Goal: Information Seeking & Learning: Learn about a topic

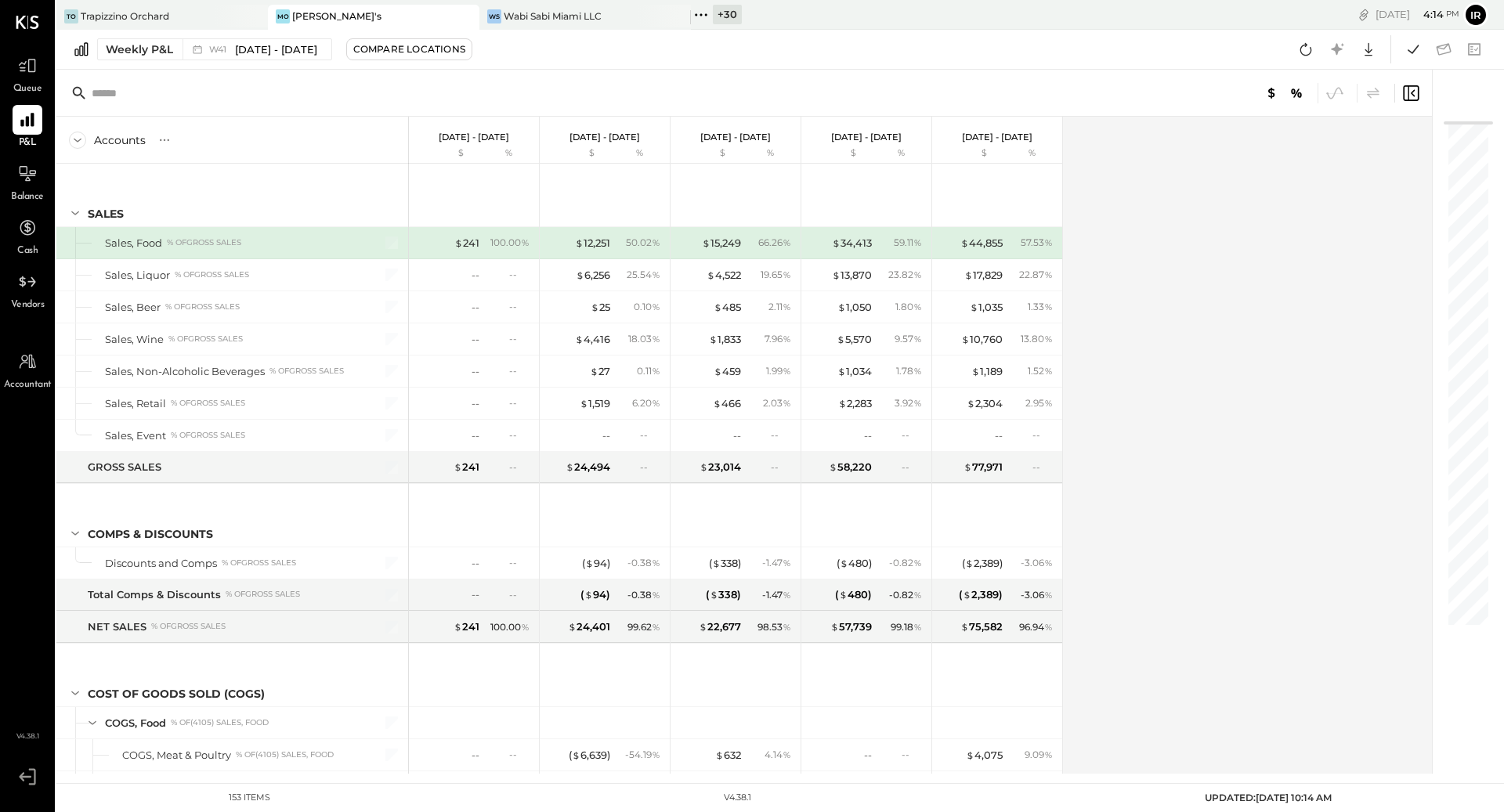
click at [737, 16] on div "+ 30" at bounding box center [727, 14] width 29 height 20
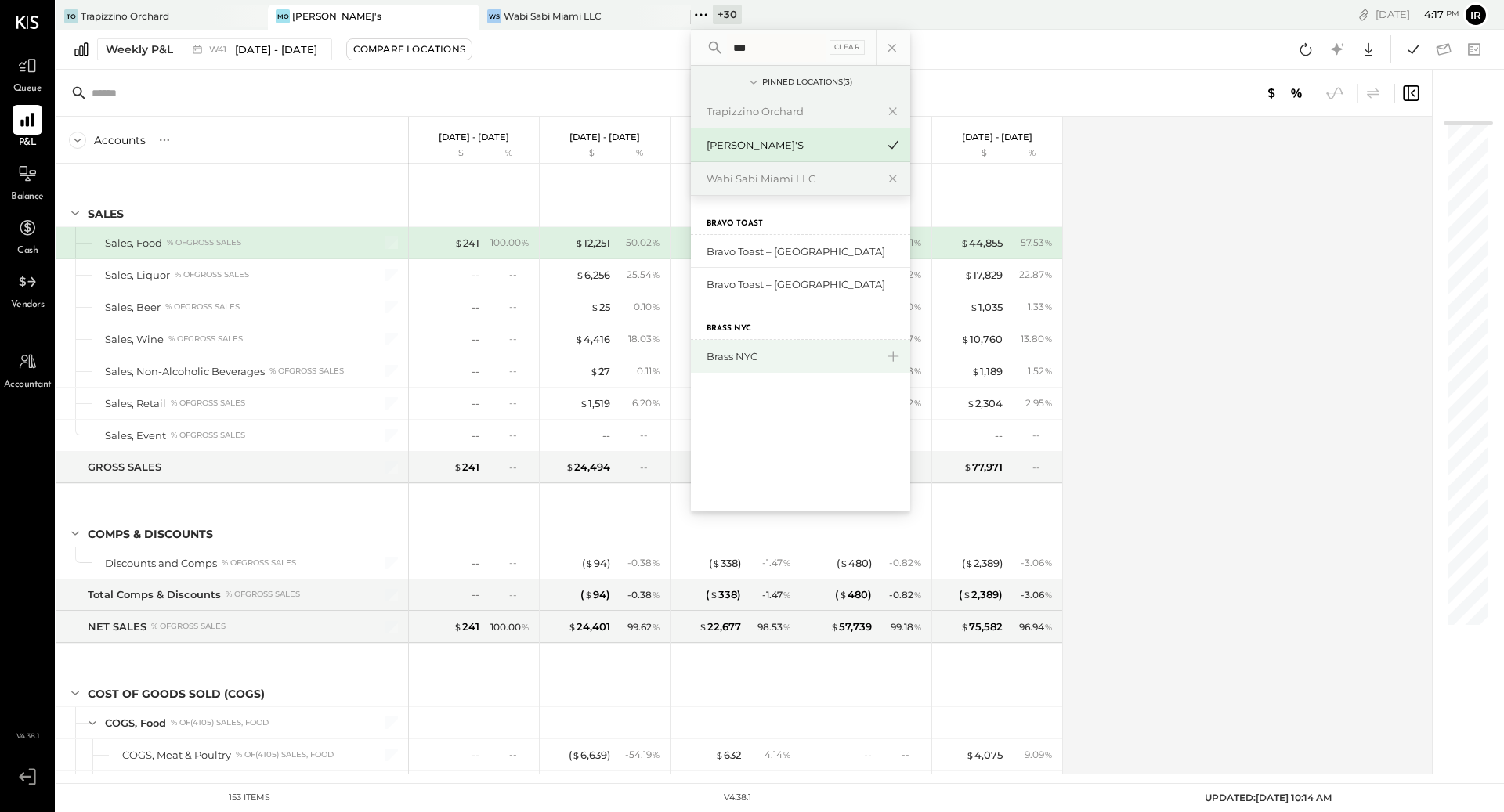
type input "***"
click at [763, 353] on div "Brass NYC" at bounding box center [791, 357] width 169 height 15
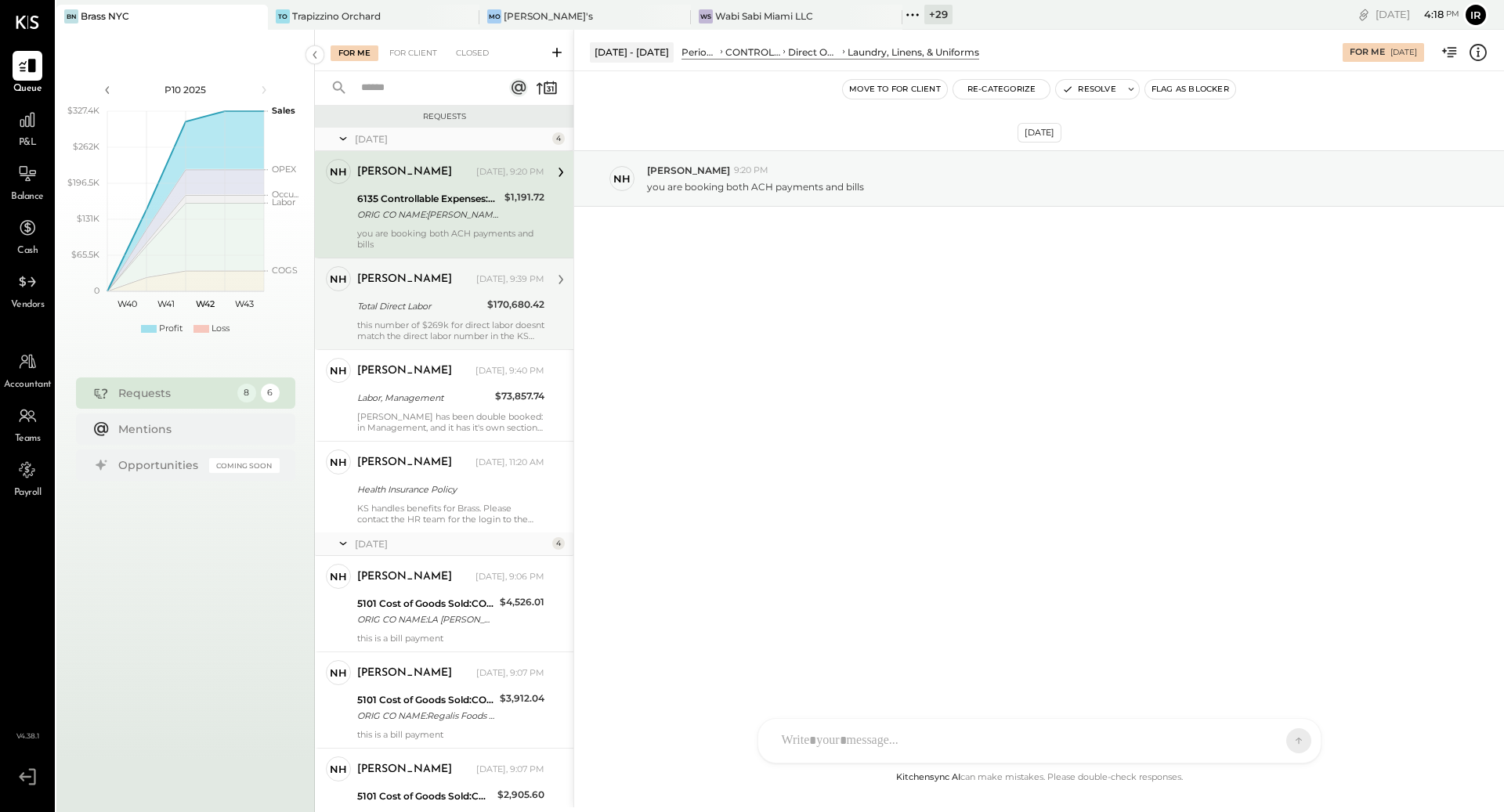
click at [426, 344] on div "NH [PERSON_NAME] Owner [PERSON_NAME] [DATE], 9:39 PM Total Direct Labor $170,68…" at bounding box center [444, 303] width 259 height 92
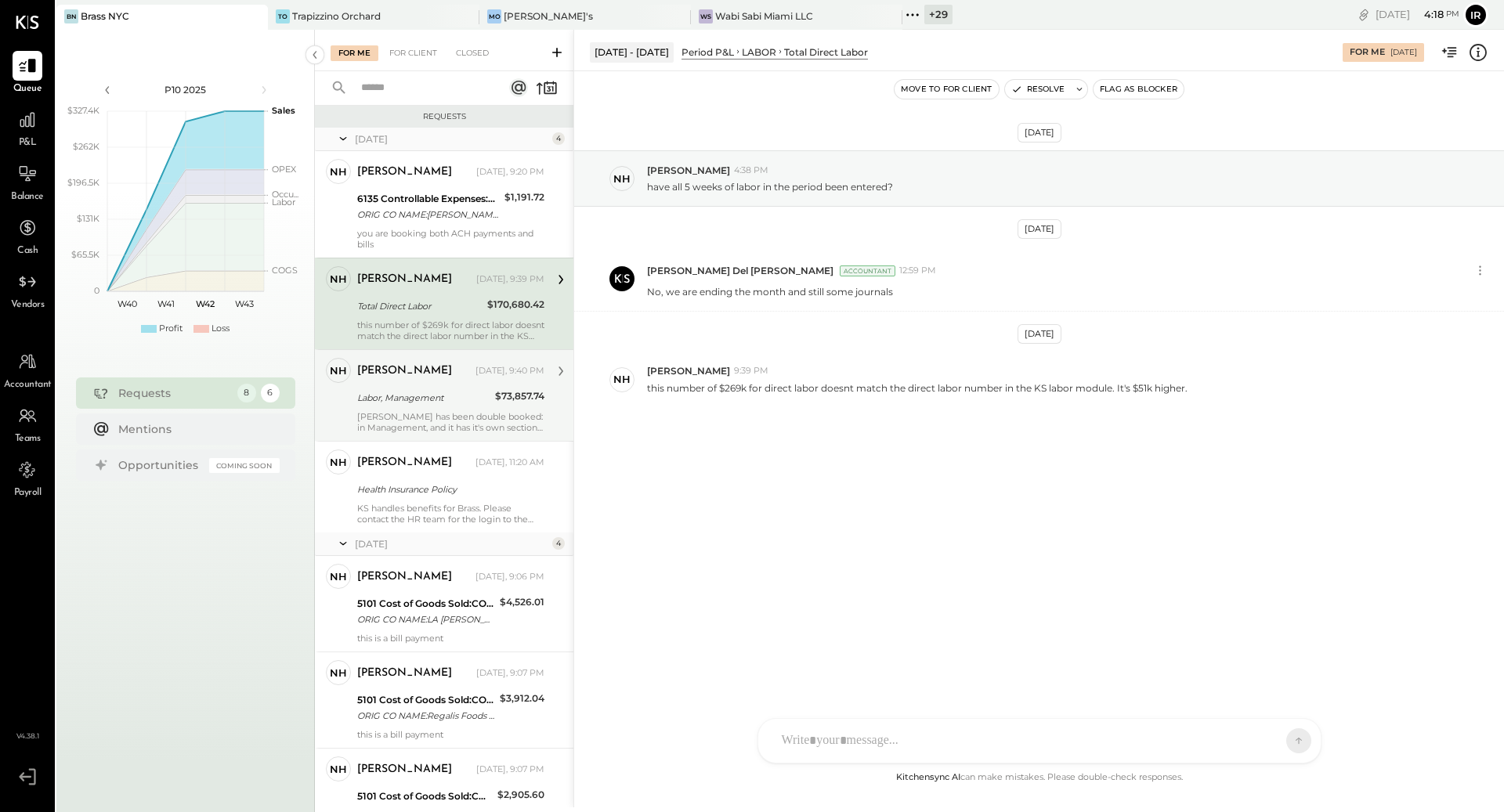
click at [411, 415] on div "[PERSON_NAME] has been double booked: in Management, and it has it's own sectio…" at bounding box center [451, 421] width 187 height 22
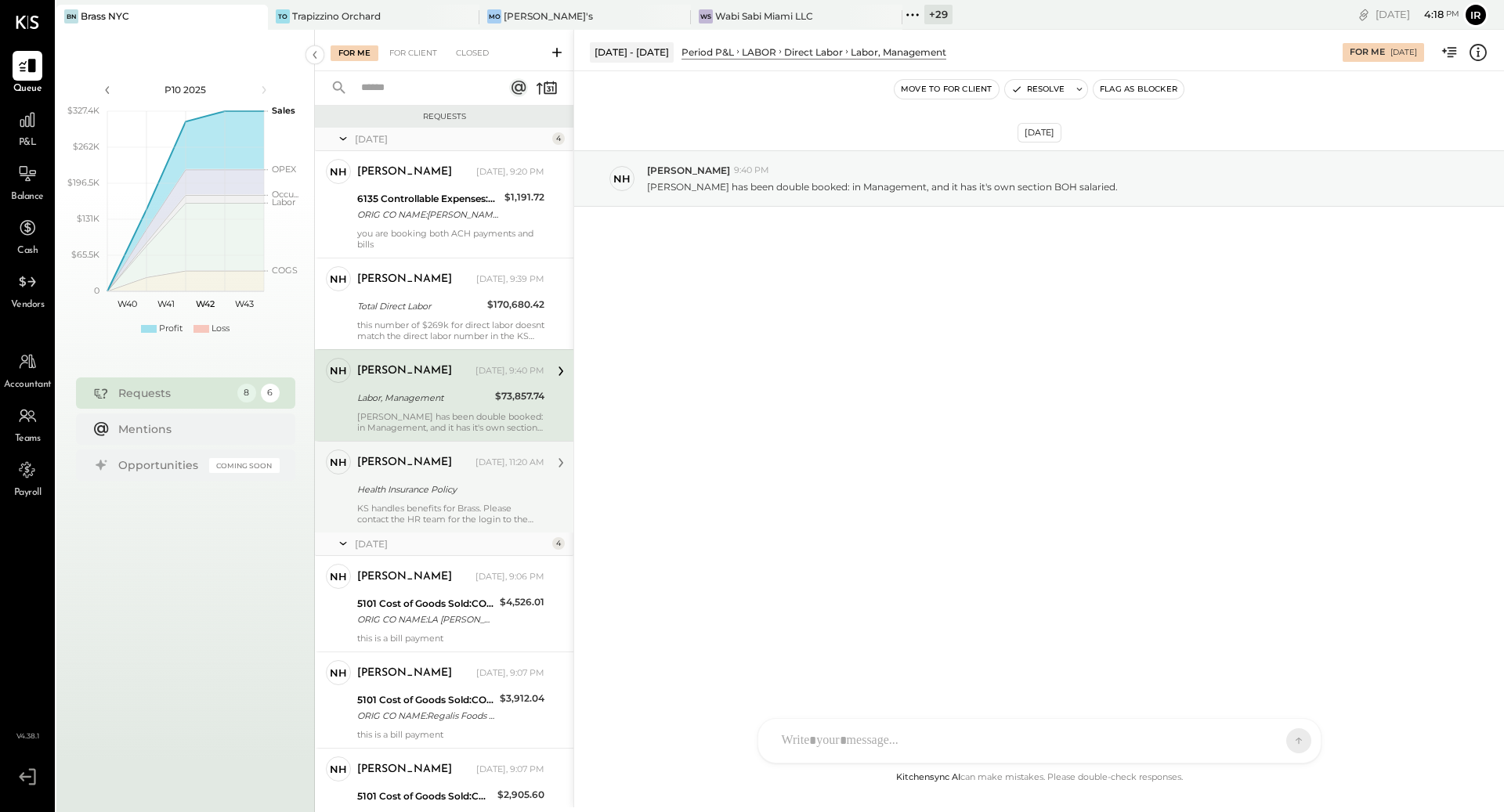
click at [406, 511] on div "KS handles benefits for Brass. Please contact the HR team for the login to the …" at bounding box center [451, 513] width 187 height 22
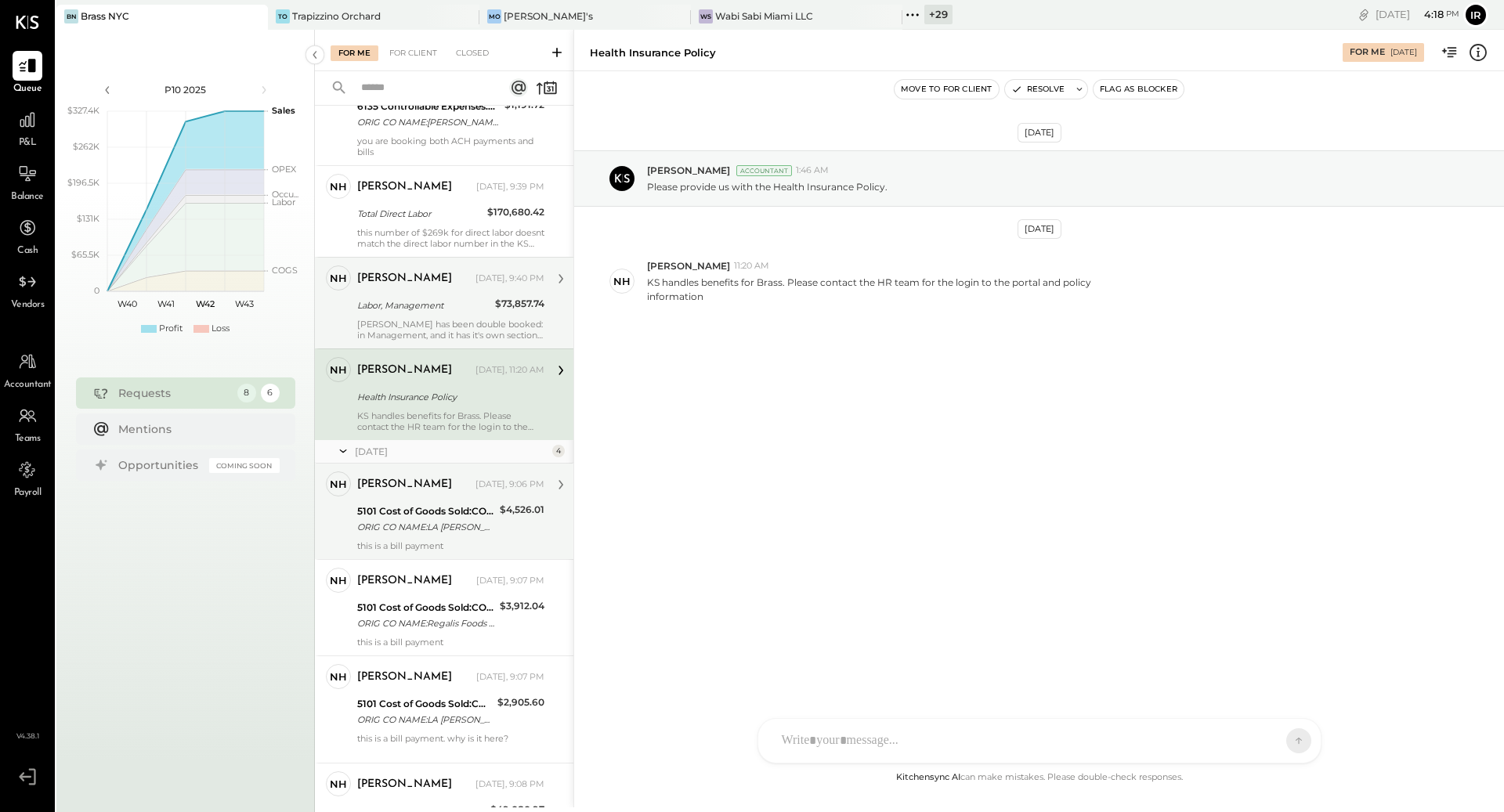
scroll to position [128, 0]
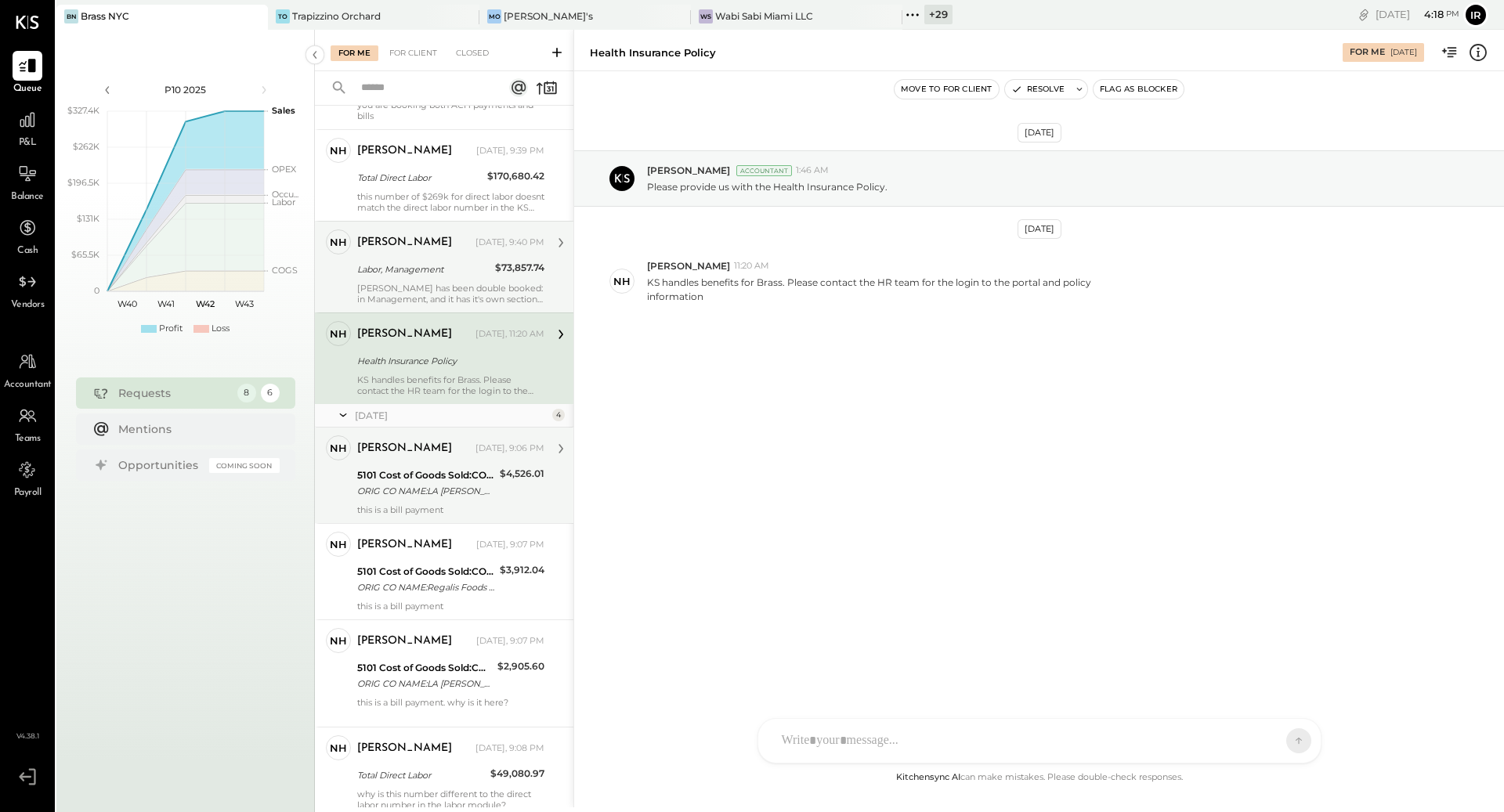
click at [415, 484] on div "ORIG CO NAME:LA [PERSON_NAME] MEATS, ORIG ID:9200502236 DESC DATE:251006 CO ENT…" at bounding box center [426, 491] width 138 height 16
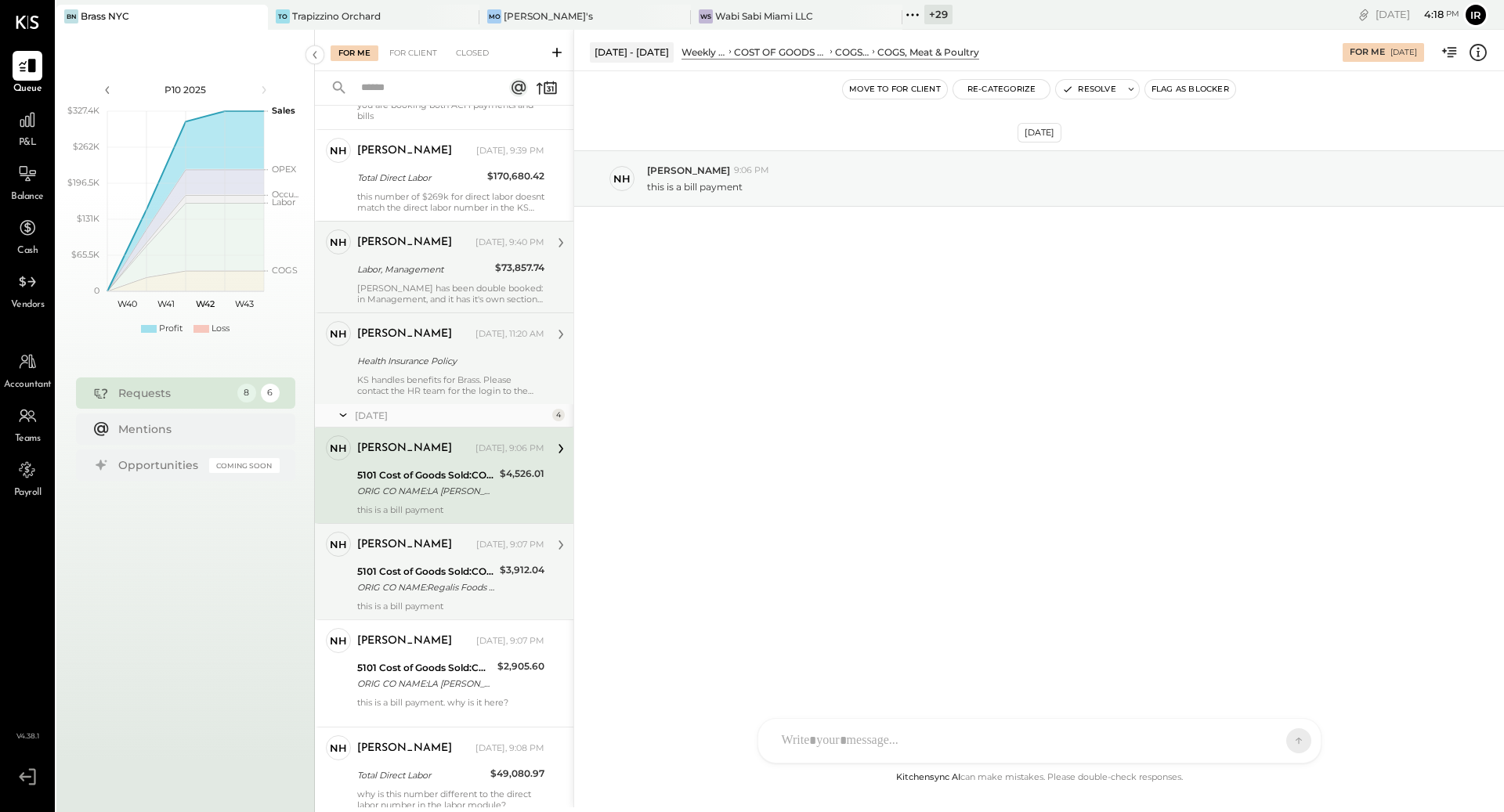
click at [461, 550] on div "[PERSON_NAME]" at bounding box center [415, 545] width 116 height 16
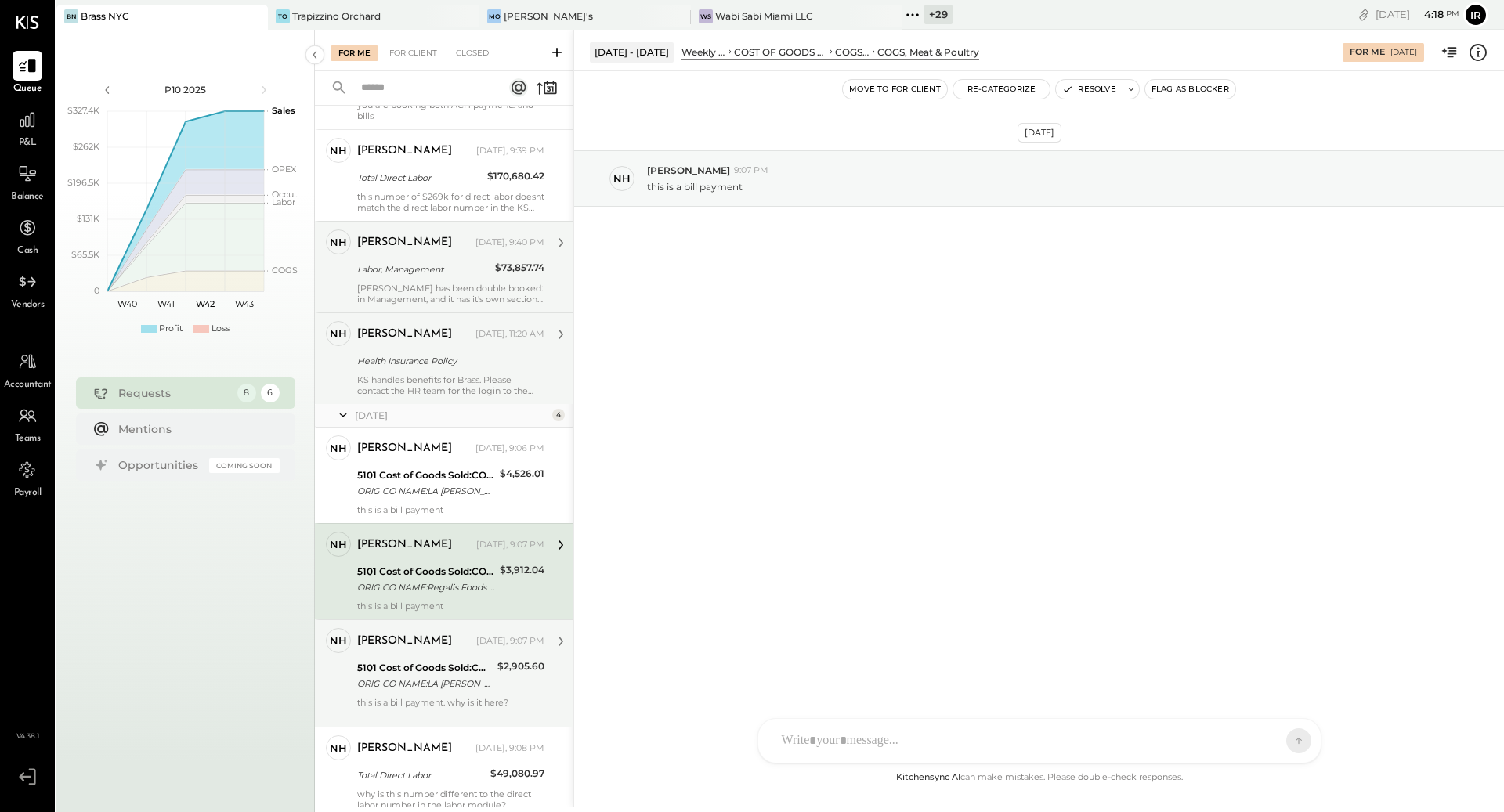
click at [455, 658] on div "5101 Cost of Goods Sold:COGS, Meat & Poultry ORIG CO NAME:LA [PERSON_NAME] MEAT…" at bounding box center [424, 675] width 135 height 34
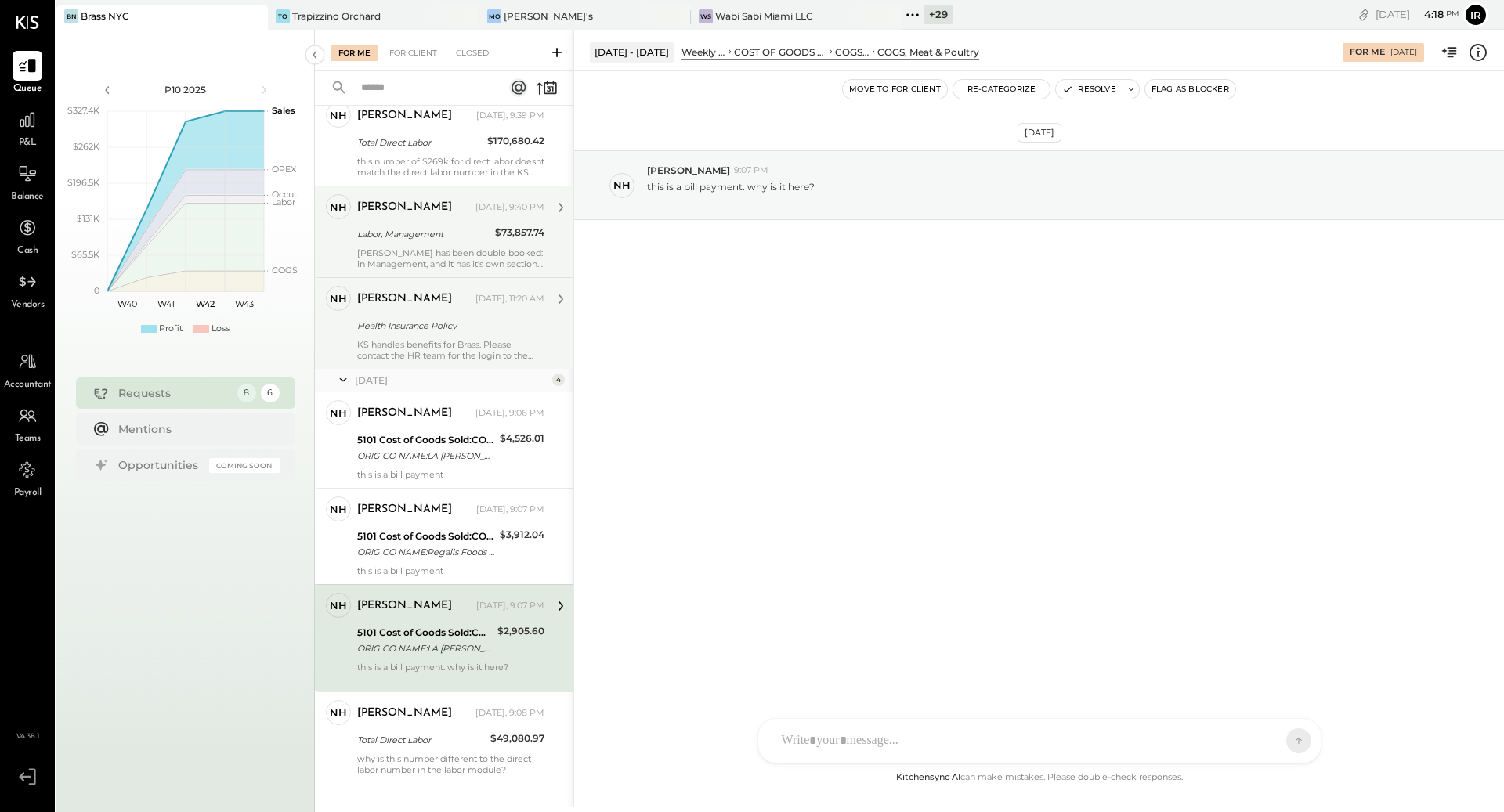
scroll to position [184, 0]
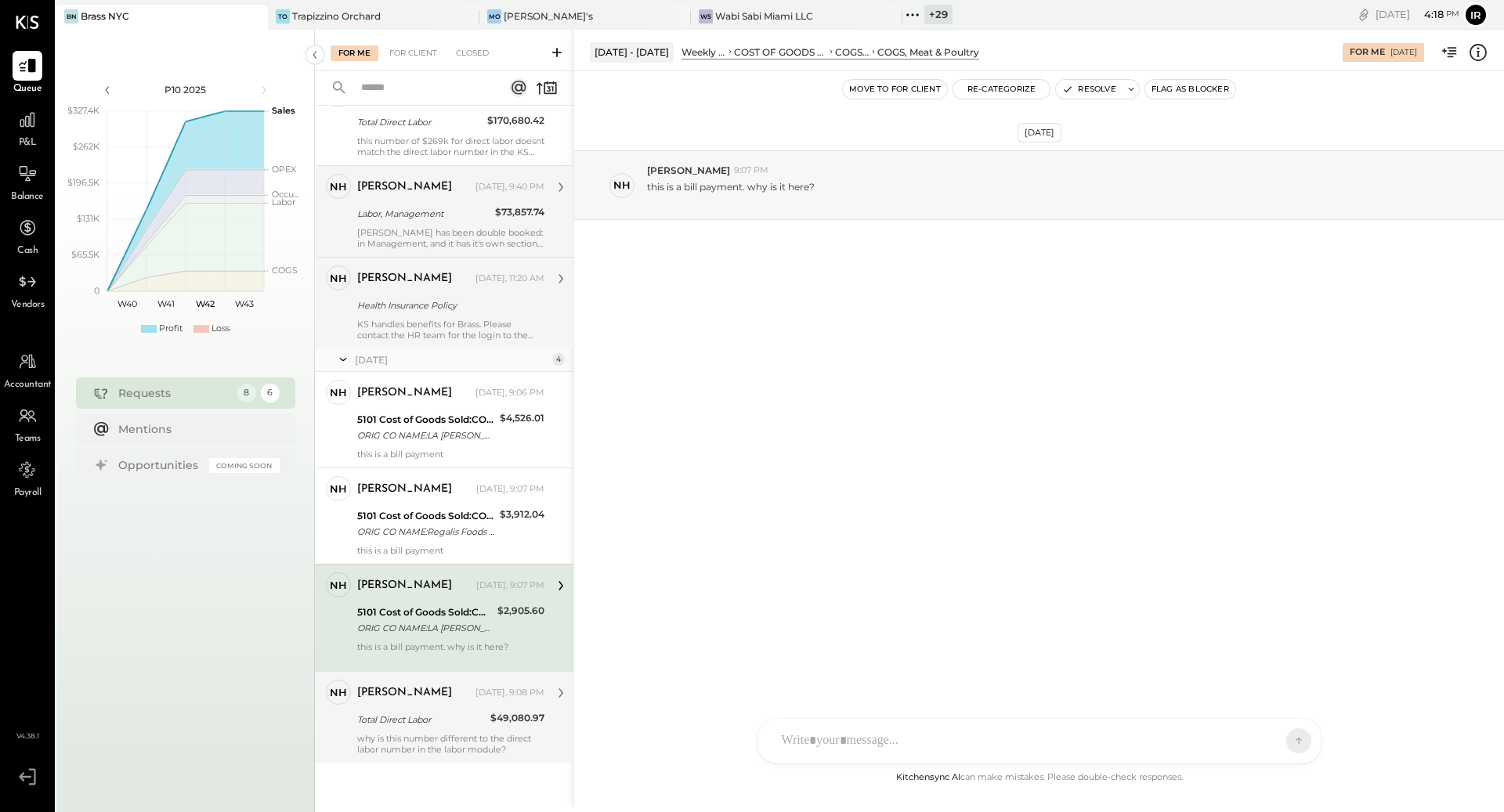
click at [443, 691] on div "[PERSON_NAME]" at bounding box center [415, 693] width 115 height 16
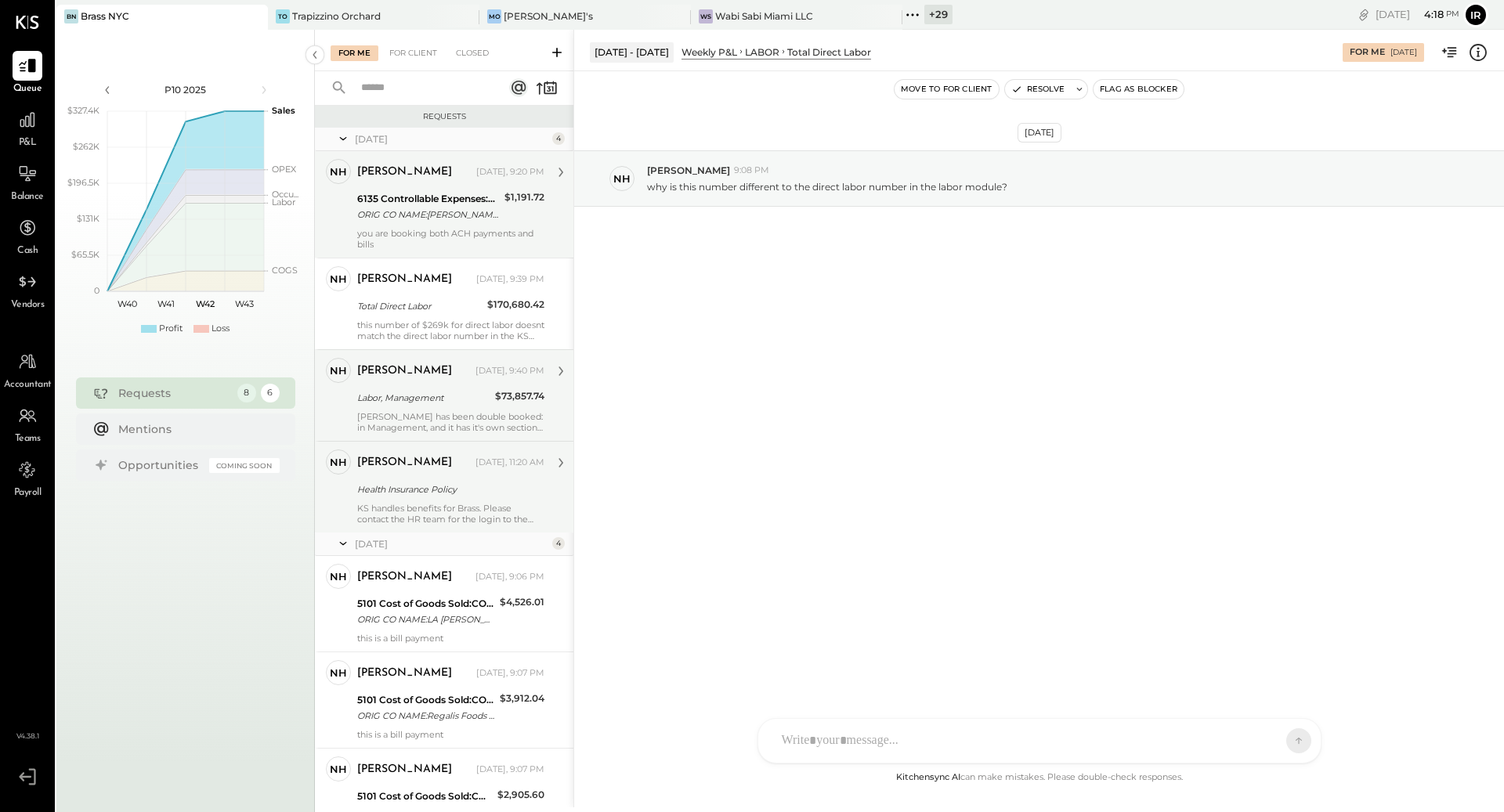
click at [466, 207] on div "ORIG CO NAME:[PERSON_NAME] UNIFORM ORIG ID:1231663147 DESC DATE:090" at bounding box center [428, 214] width 143 height 16
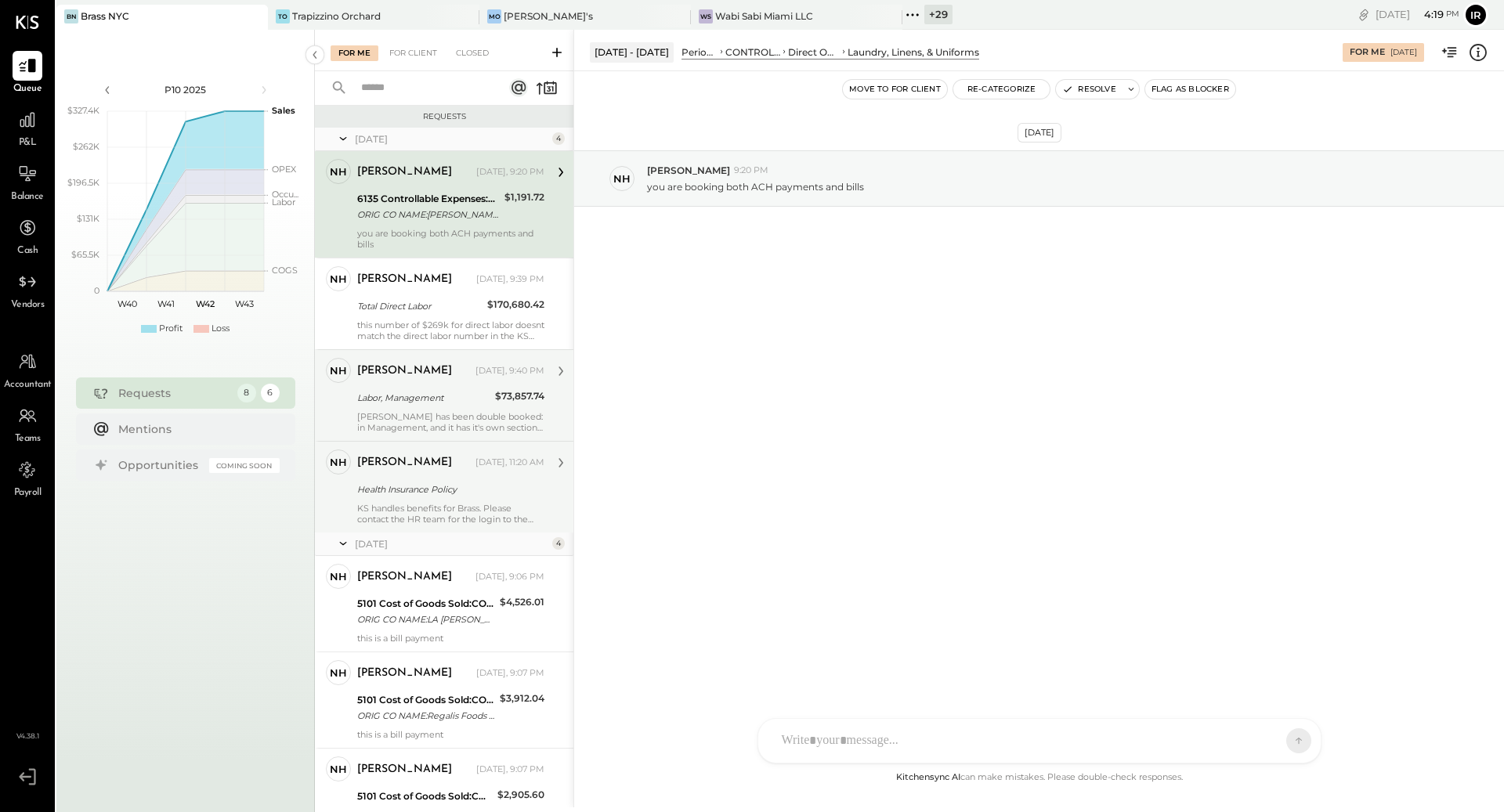
click at [26, 146] on span "P&L" at bounding box center [27, 143] width 18 height 14
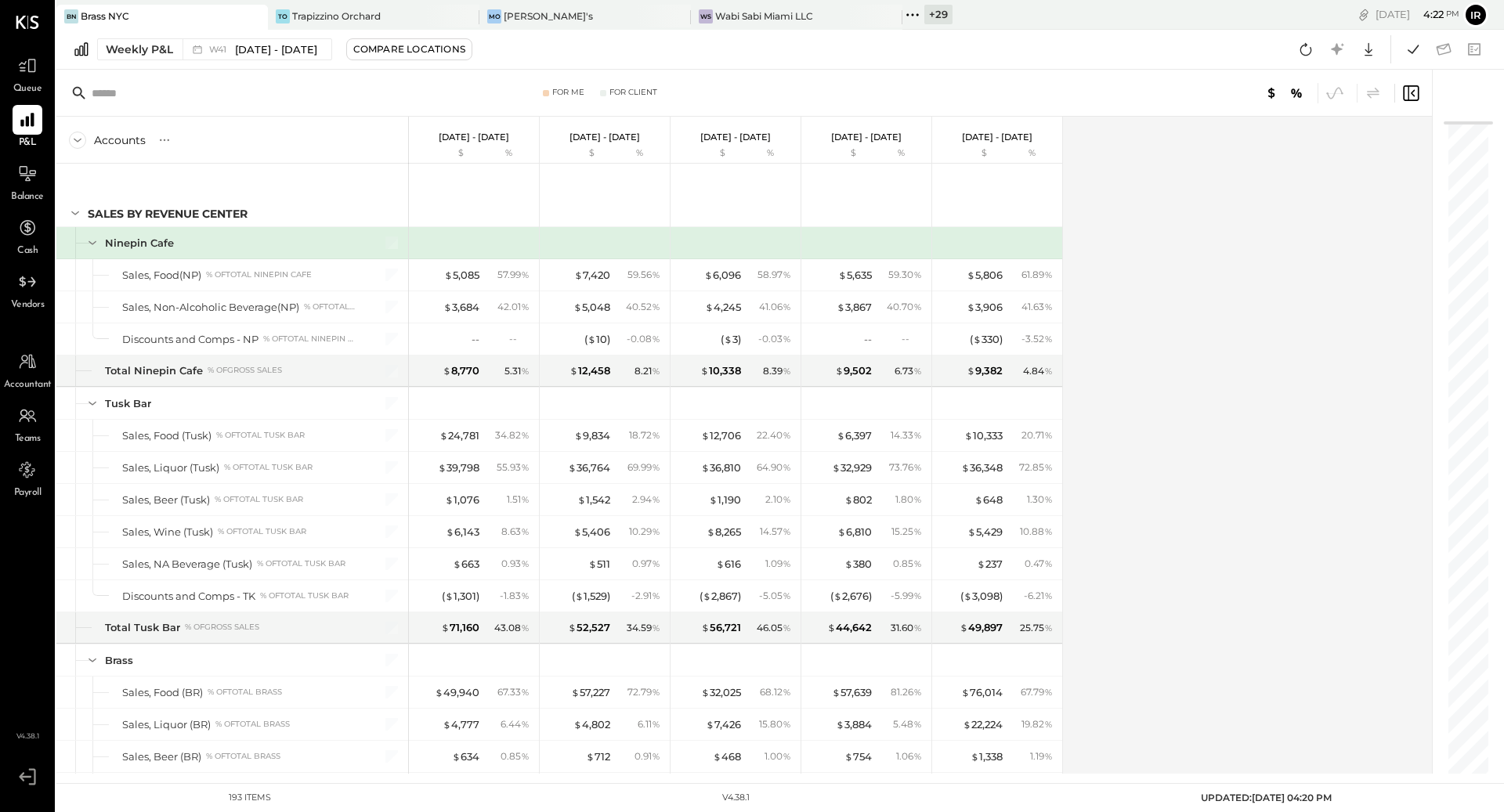
click at [113, 62] on div "Weekly P&L W41 [DATE] - [DATE] Compare Locations Google Sheets Excel" at bounding box center [780, 50] width 1447 height 40
click at [117, 50] on div "Weekly P&L" at bounding box center [139, 49] width 67 height 16
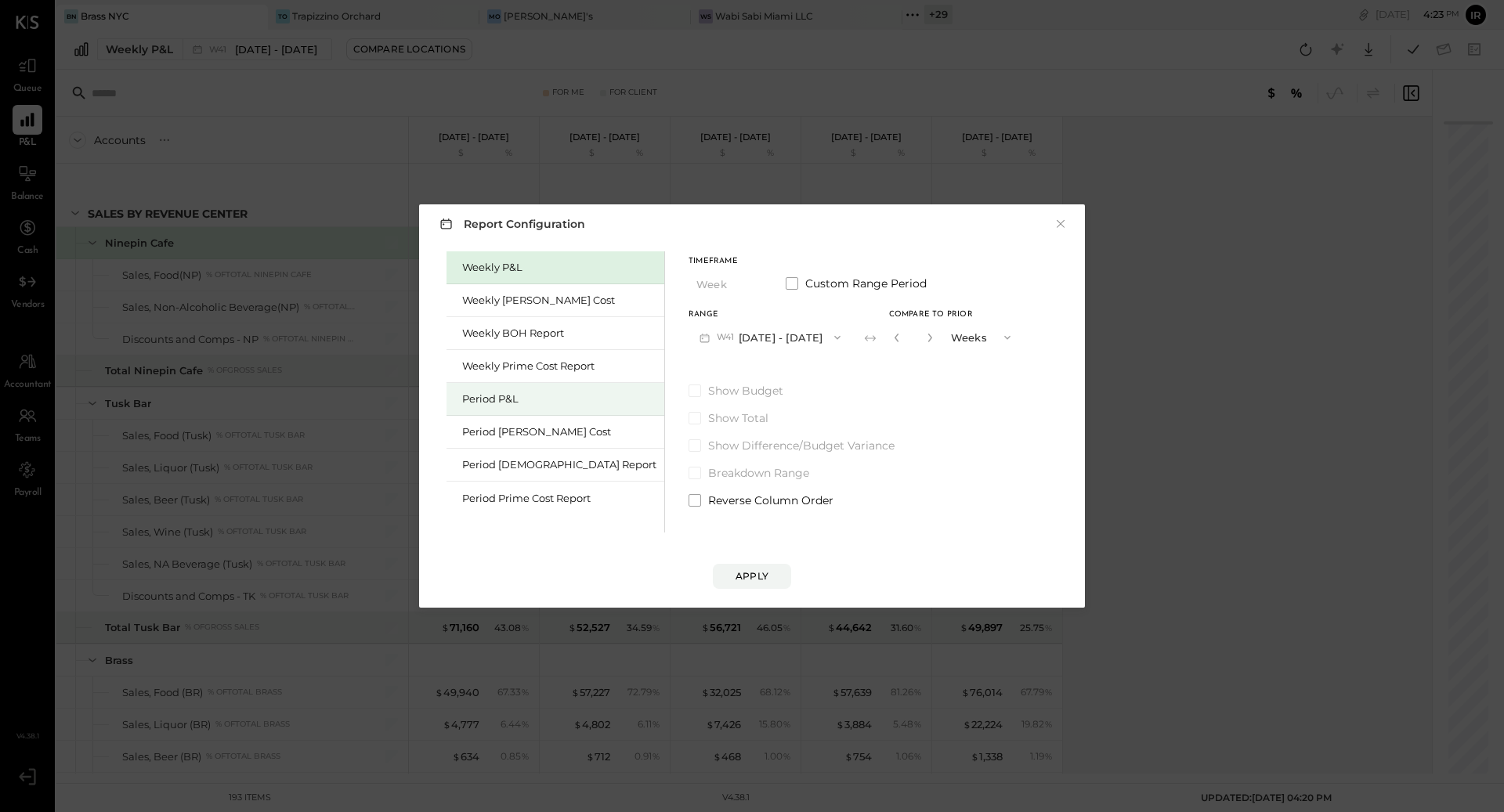
click at [497, 397] on div "Period P&L" at bounding box center [559, 399] width 195 height 15
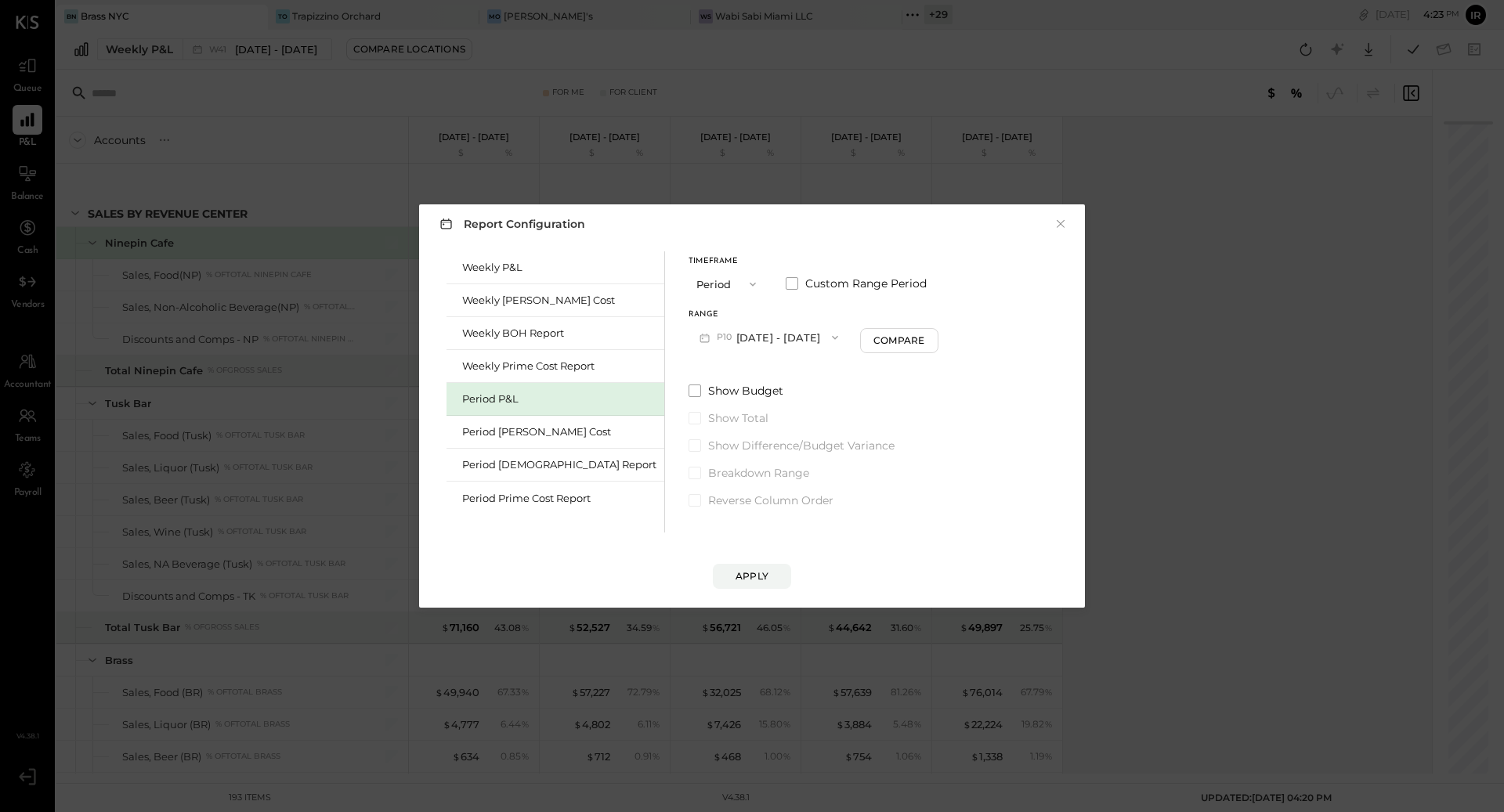
click at [741, 334] on button "P10 [DATE] - [DATE]" at bounding box center [769, 337] width 161 height 29
click at [726, 378] on span "[DATE] - [DATE]" at bounding box center [762, 372] width 75 height 13
click at [762, 567] on button "Apply" at bounding box center [752, 576] width 78 height 25
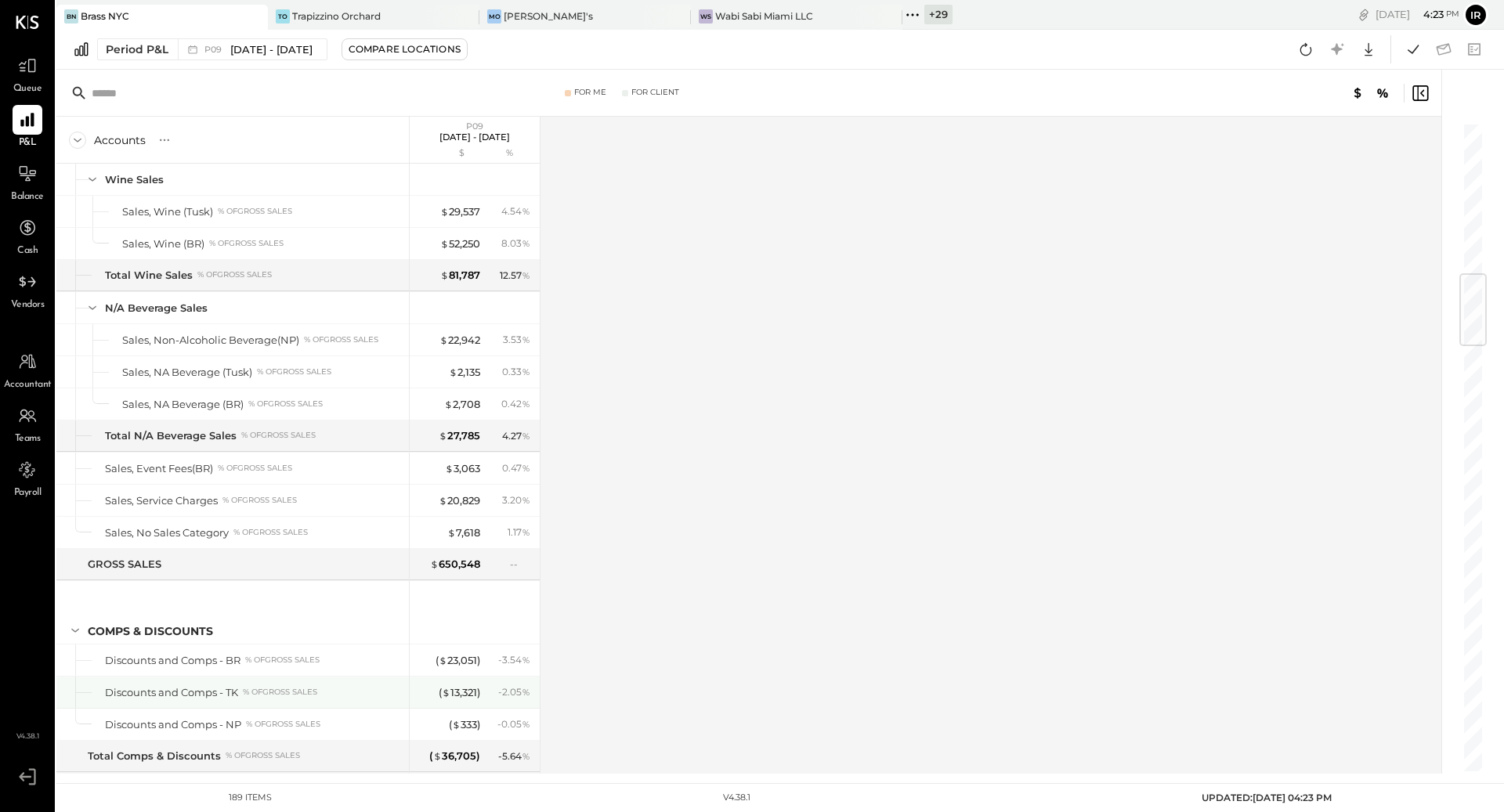
scroll to position [1273, 0]
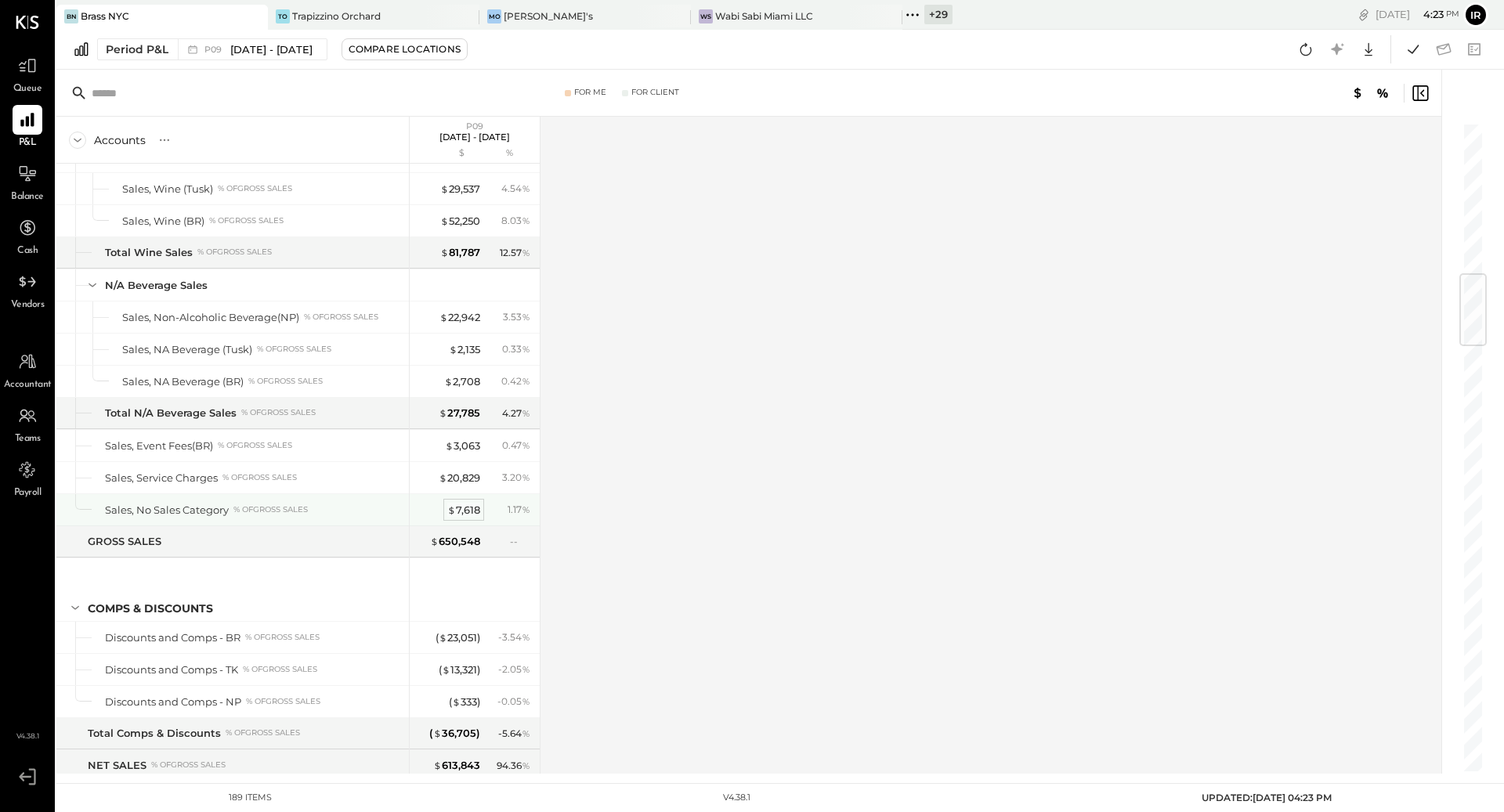
click at [467, 502] on div "$ 7,618" at bounding box center [464, 510] width 33 height 15
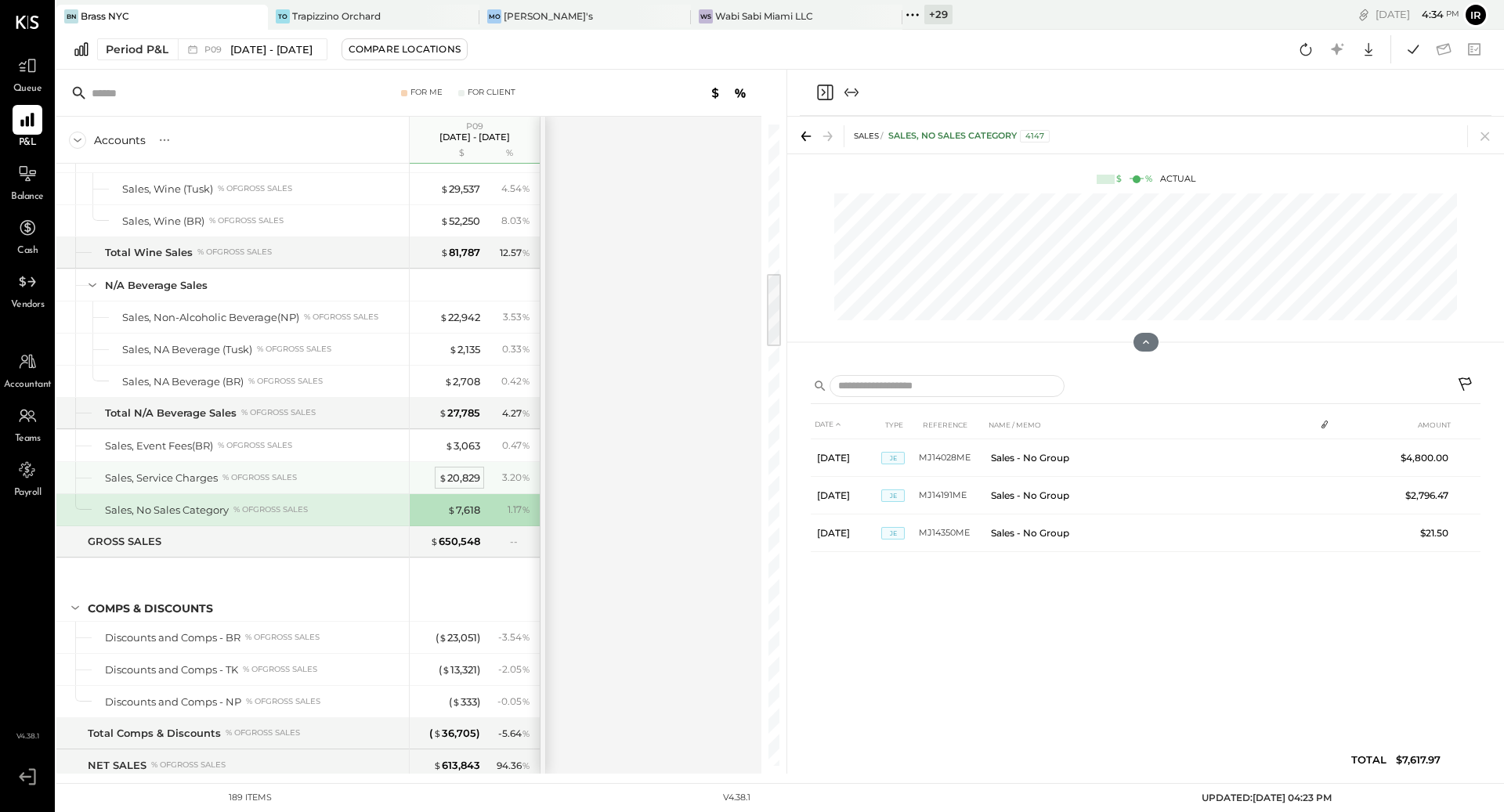
click at [442, 470] on div "$ 20,829" at bounding box center [459, 478] width 42 height 15
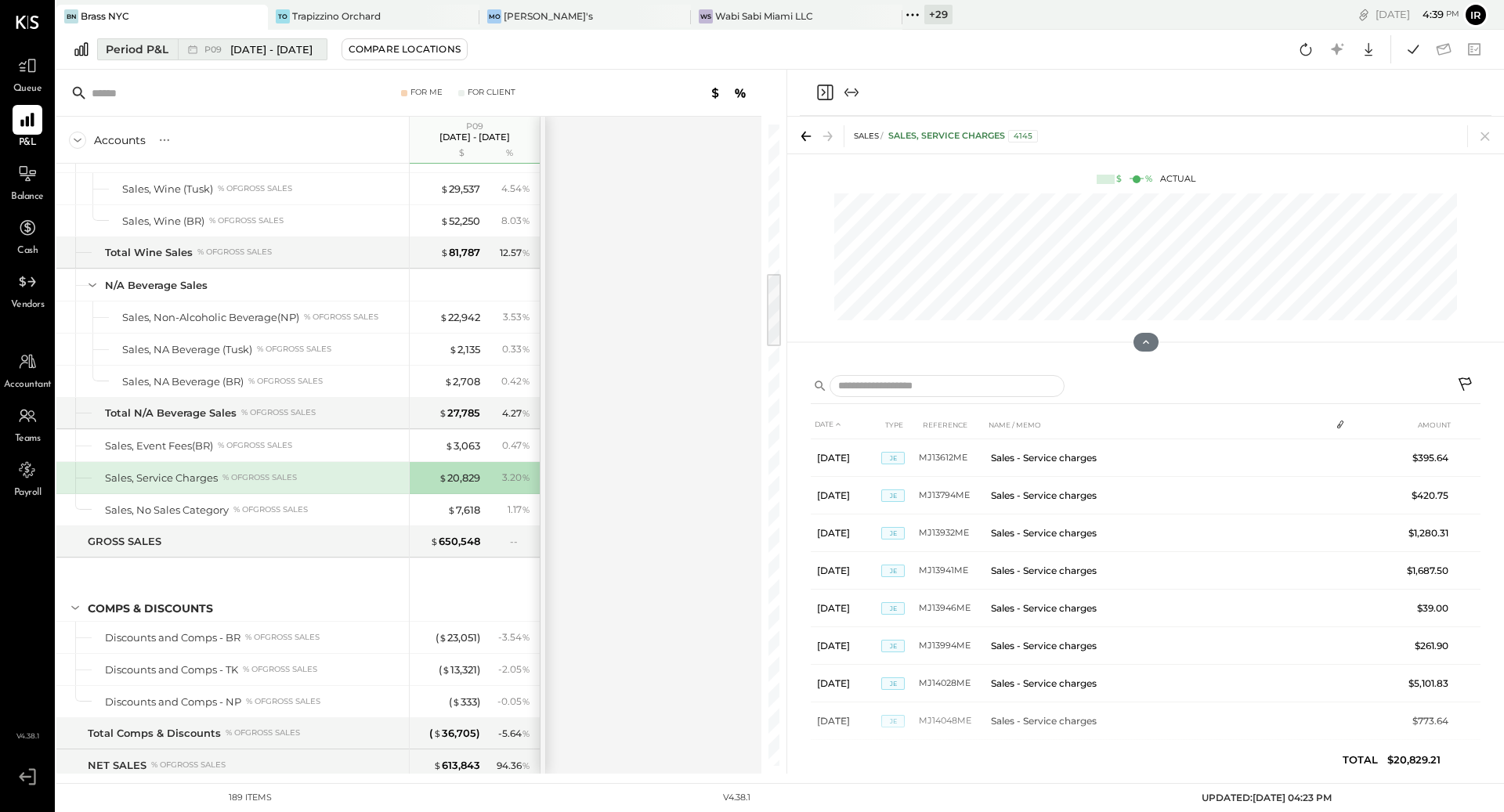
click at [259, 51] on span "[DATE] - [DATE]" at bounding box center [271, 50] width 82 height 15
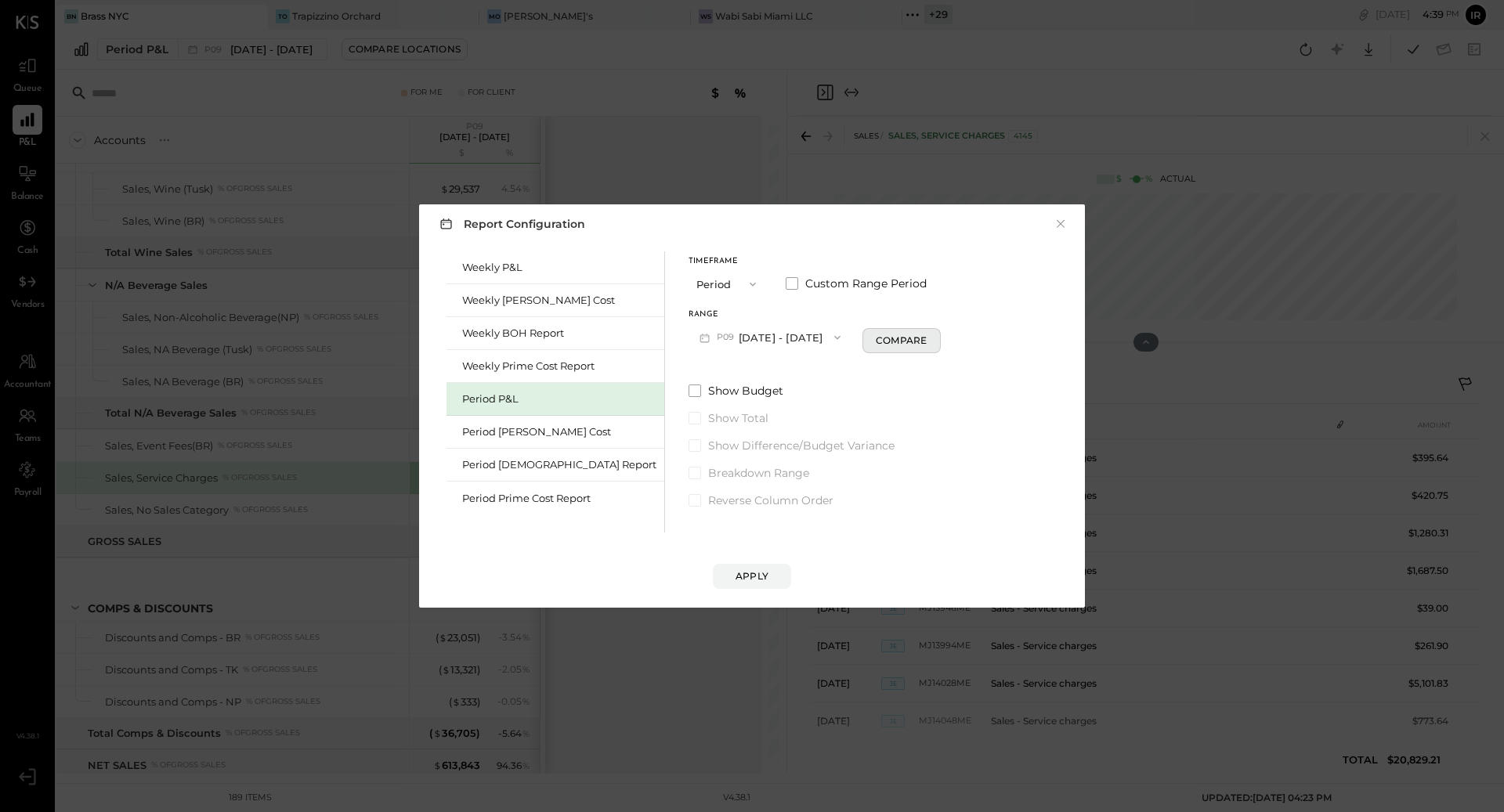
click at [876, 342] on div "Compare" at bounding box center [901, 340] width 51 height 13
click at [903, 335] on div "*" at bounding box center [913, 337] width 48 height 29
click at [928, 335] on icon "button" at bounding box center [930, 337] width 4 height 8
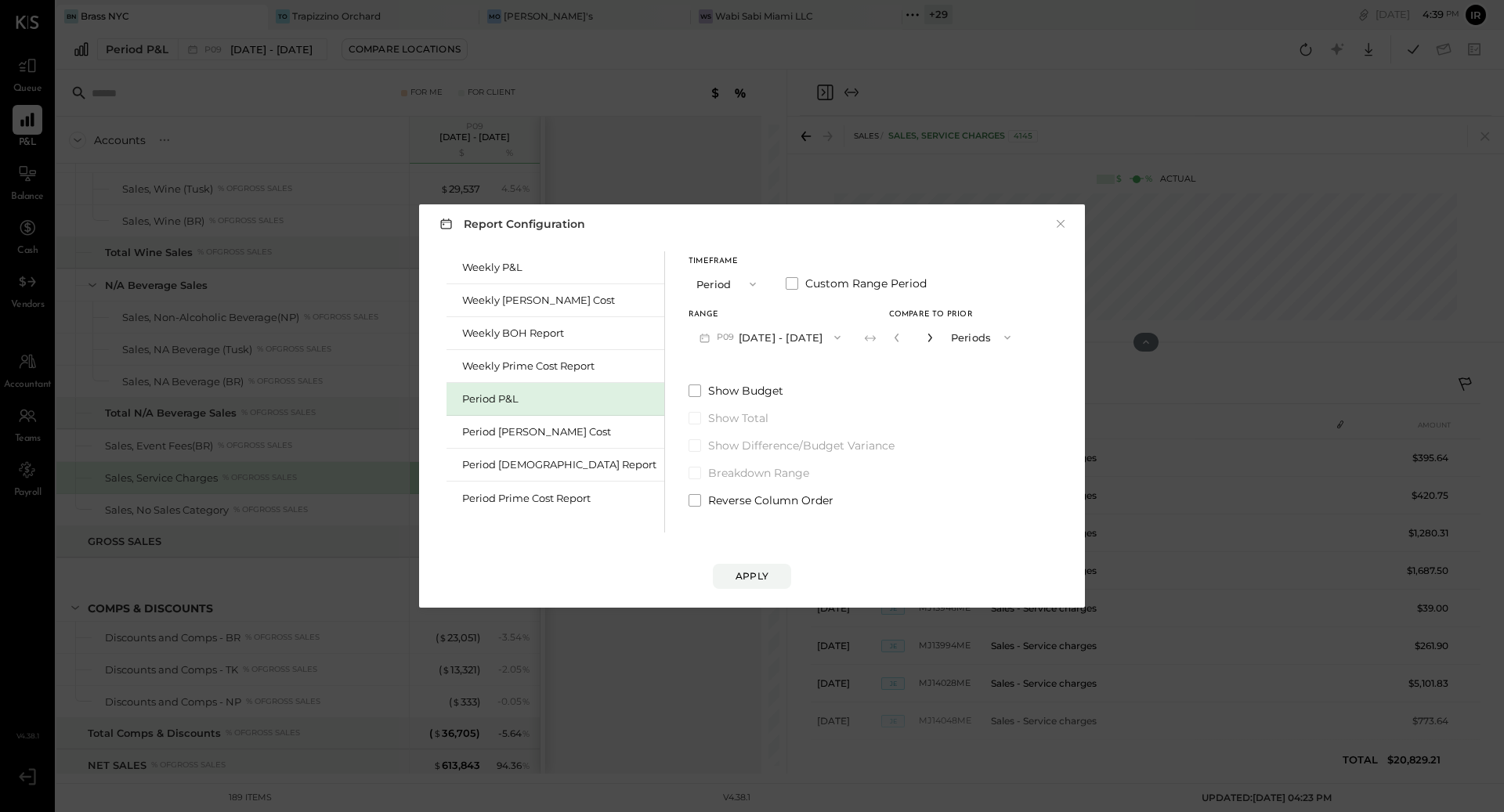
click at [928, 335] on icon "button" at bounding box center [930, 337] width 4 height 8
type input "*"
click at [760, 572] on div "Apply" at bounding box center [752, 576] width 33 height 13
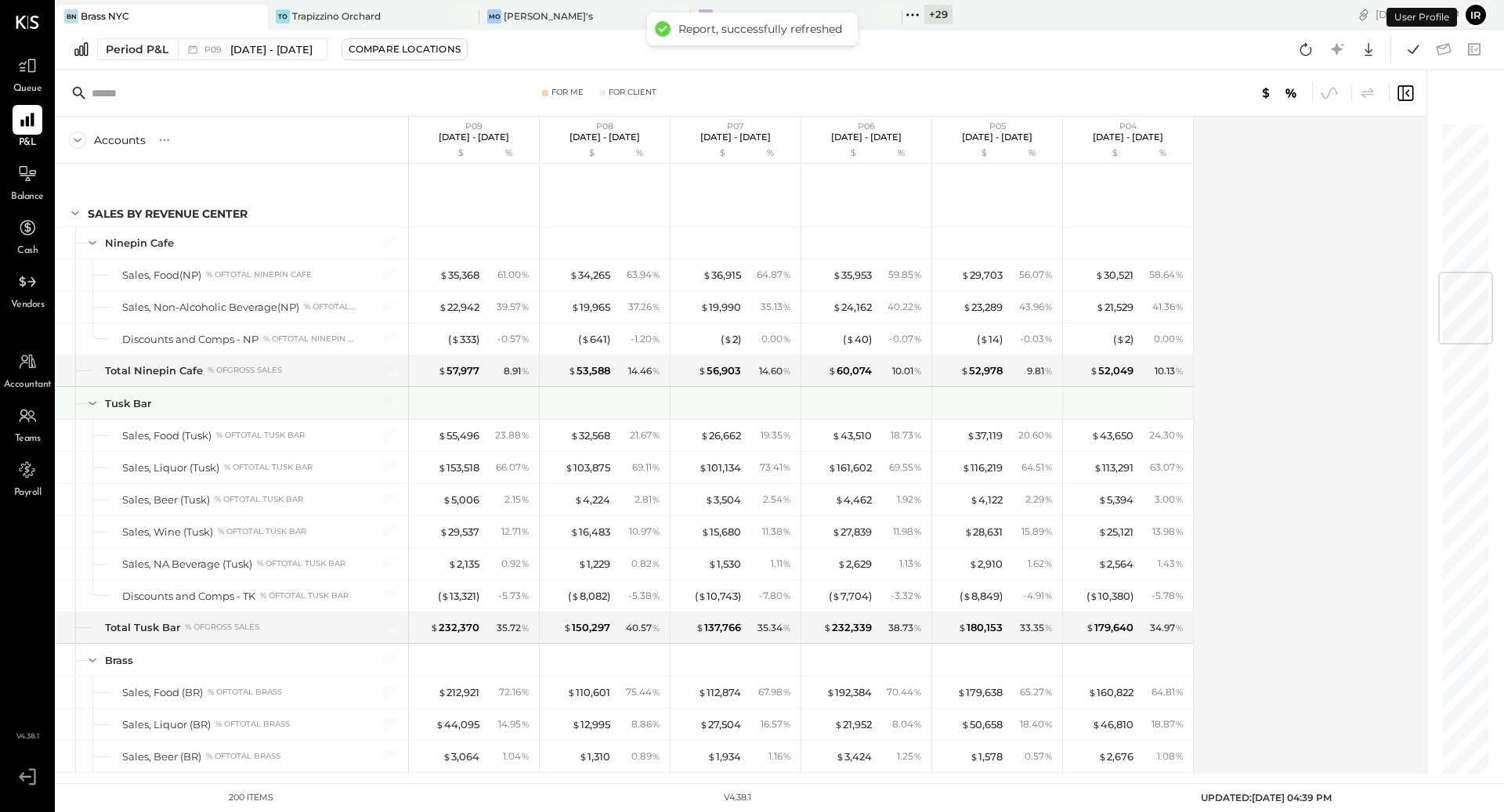
scroll to position [1254, 0]
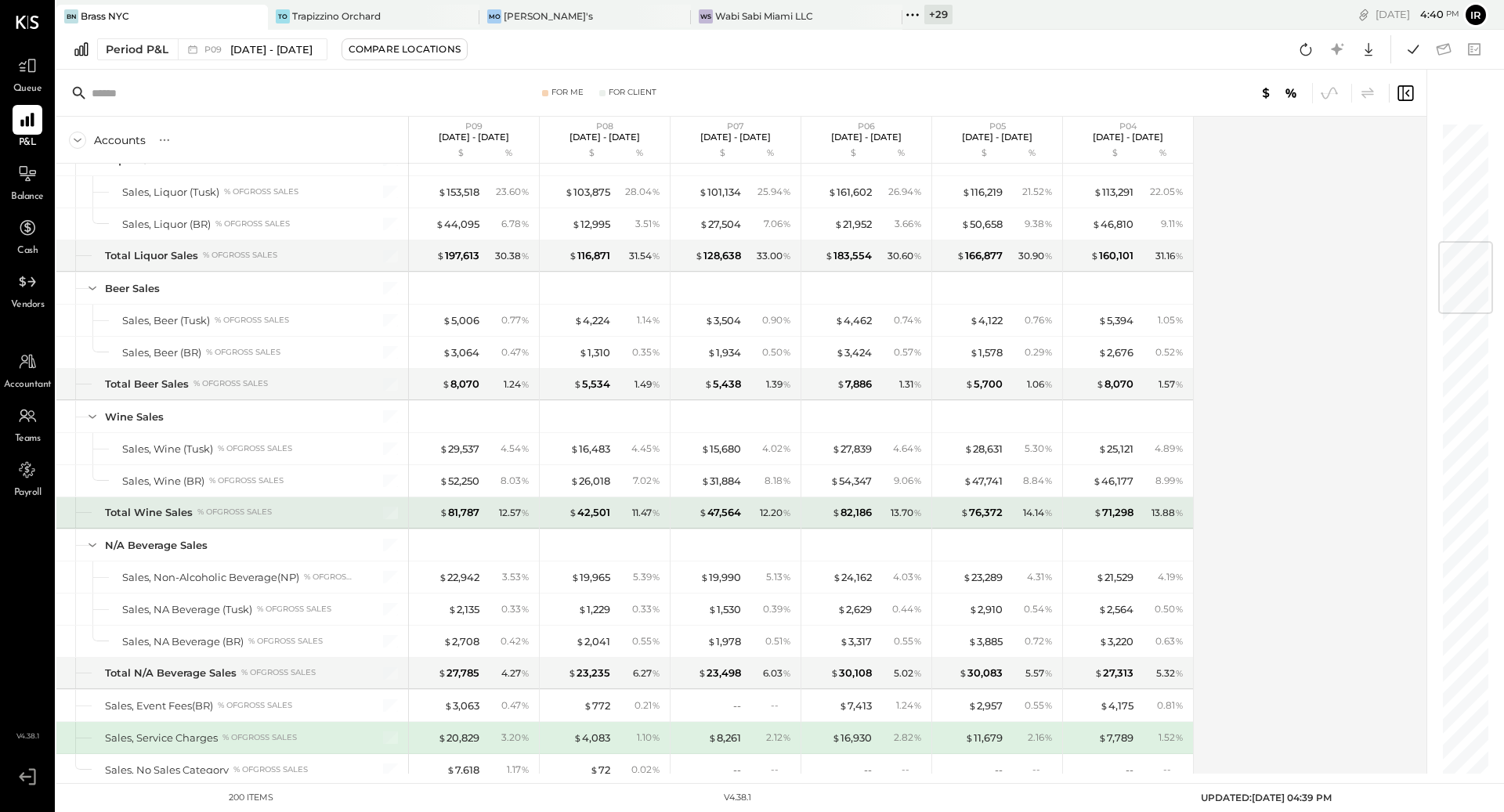
scroll to position [1002, 0]
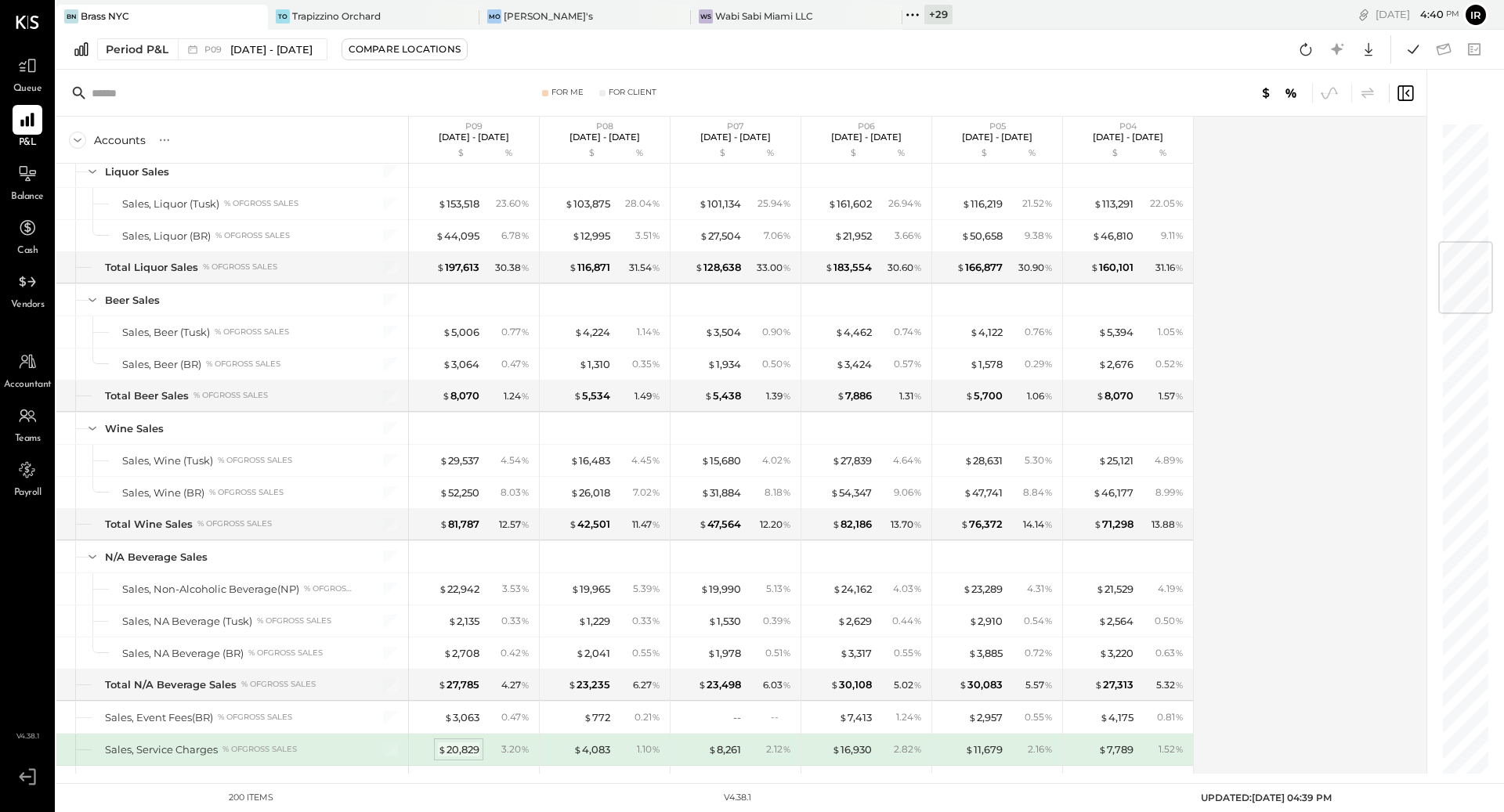
click at [464, 742] on div "$ 20,829" at bounding box center [459, 750] width 42 height 15
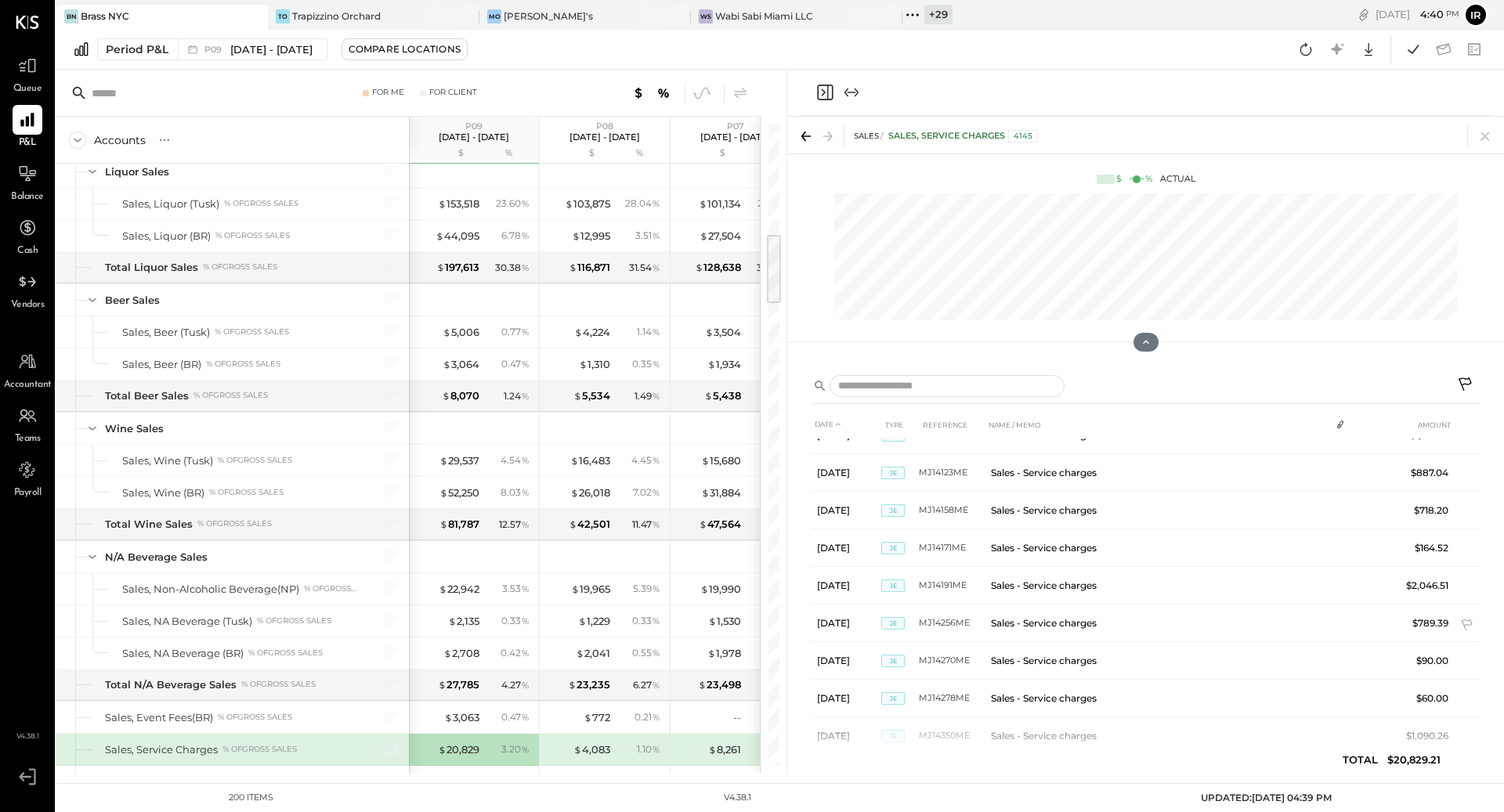
scroll to position [429, 0]
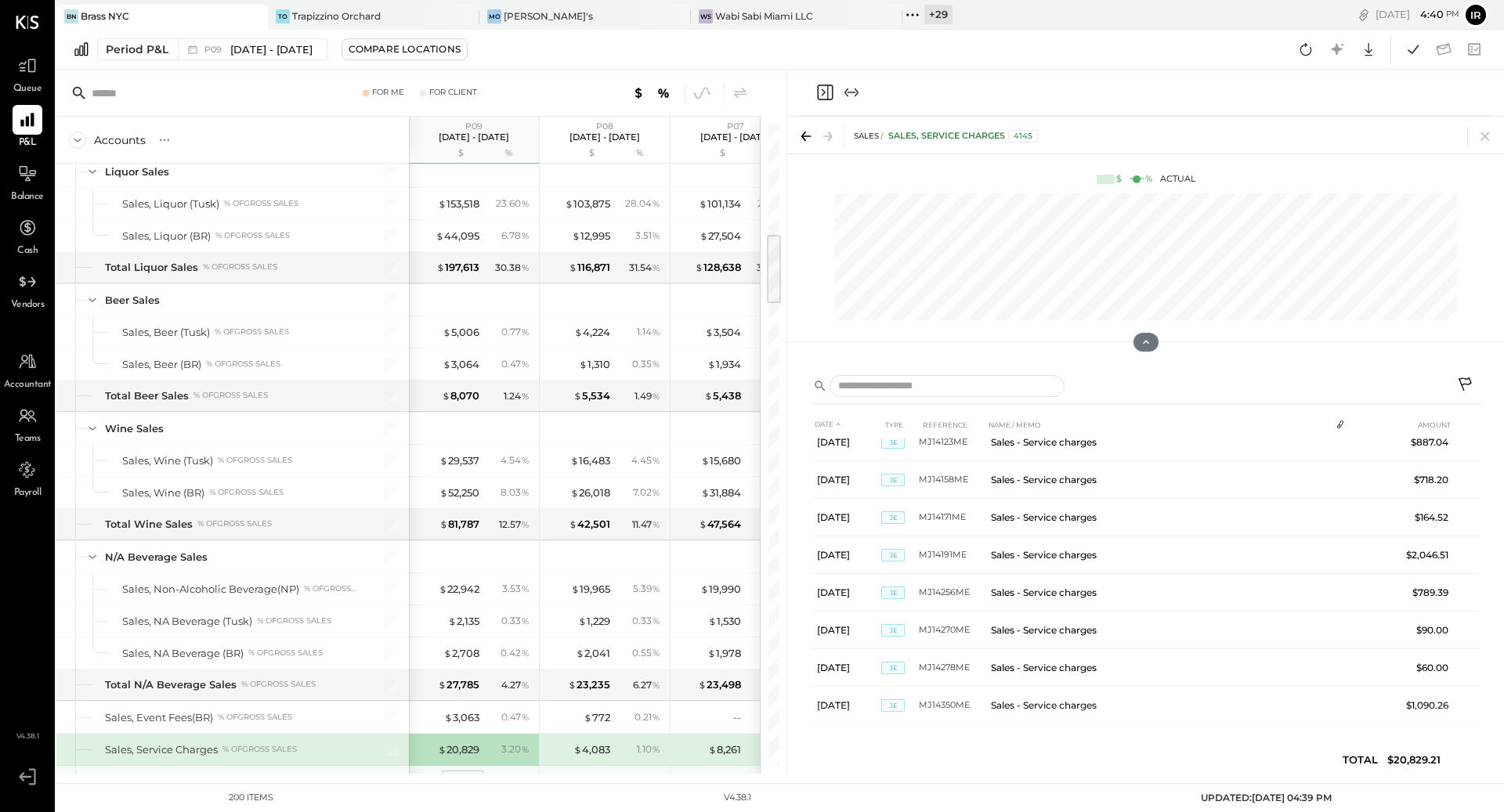
click at [453, 775] on span "$" at bounding box center [451, 781] width 9 height 12
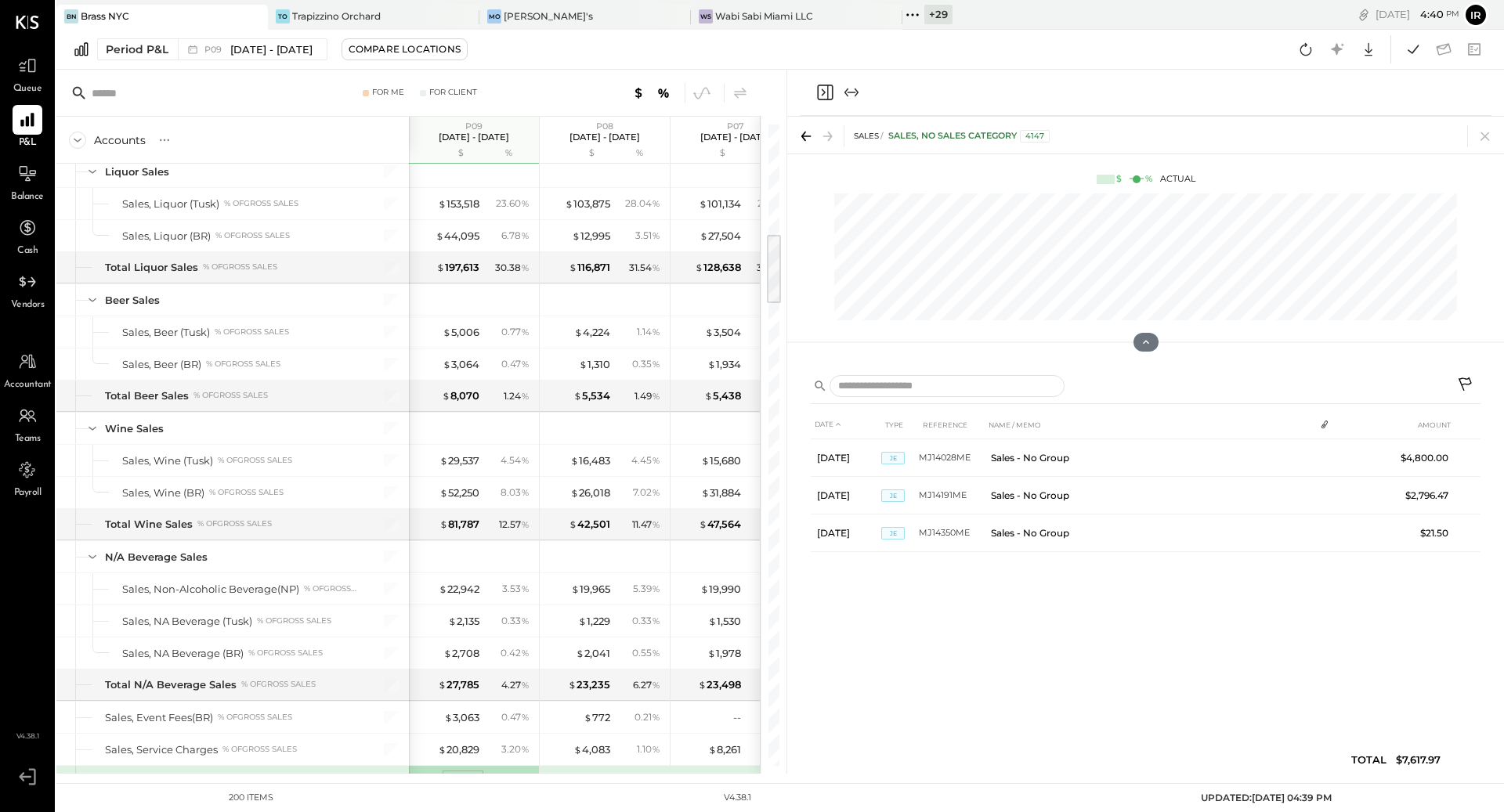
scroll to position [0, 0]
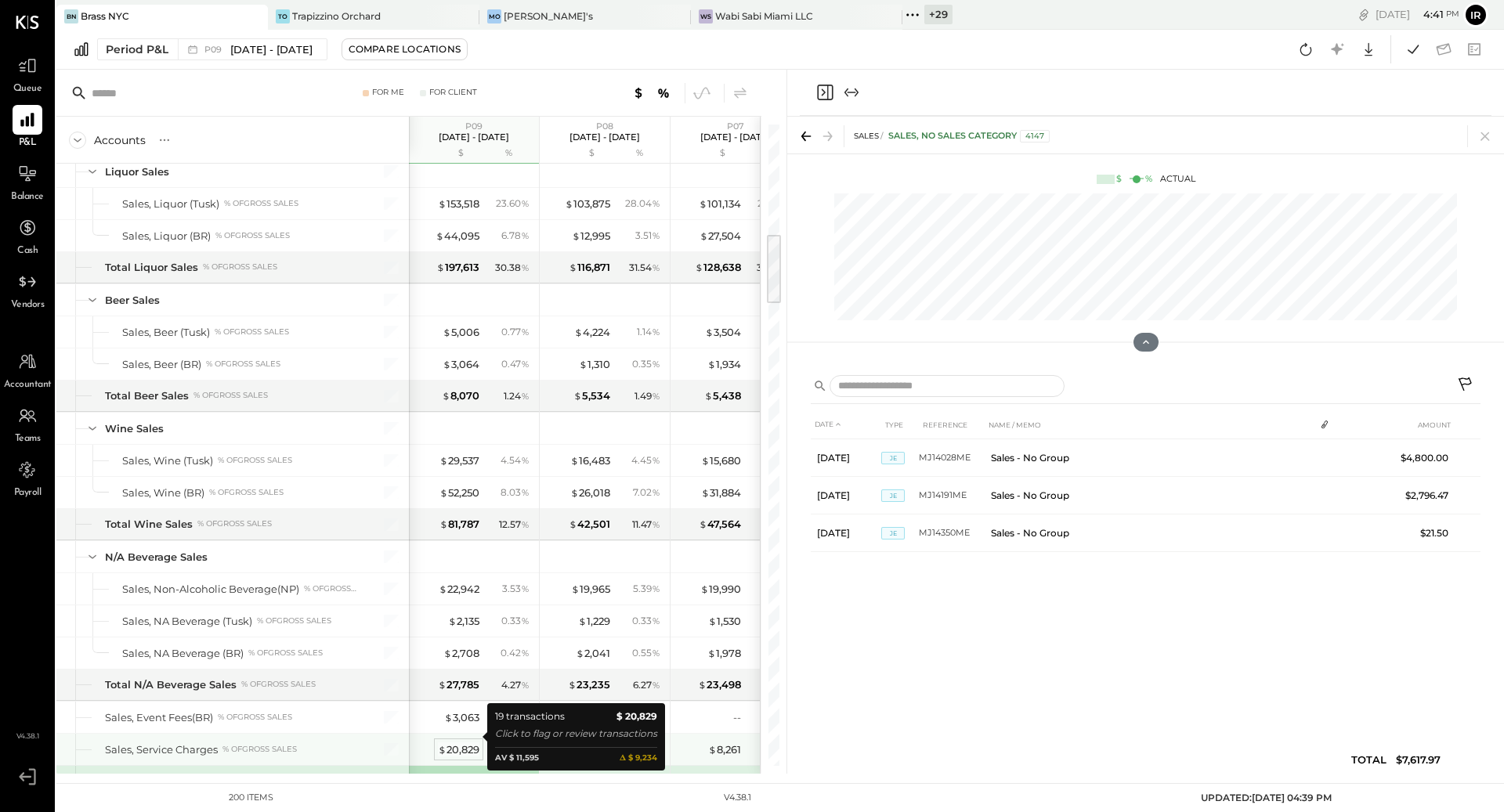
click at [460, 742] on div "$ 20,829" at bounding box center [459, 750] width 42 height 15
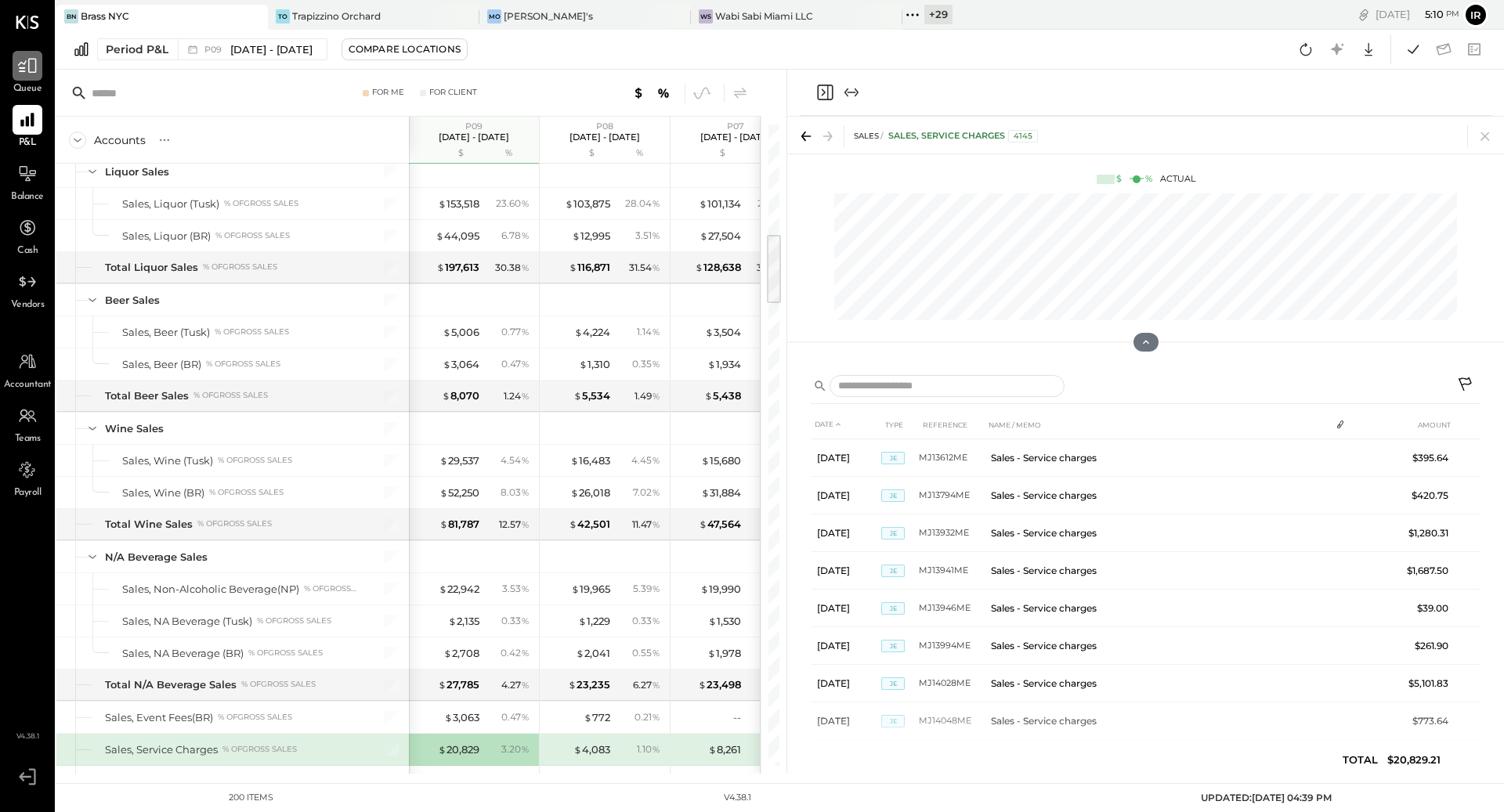
click at [29, 74] on icon at bounding box center [27, 66] width 21 height 21
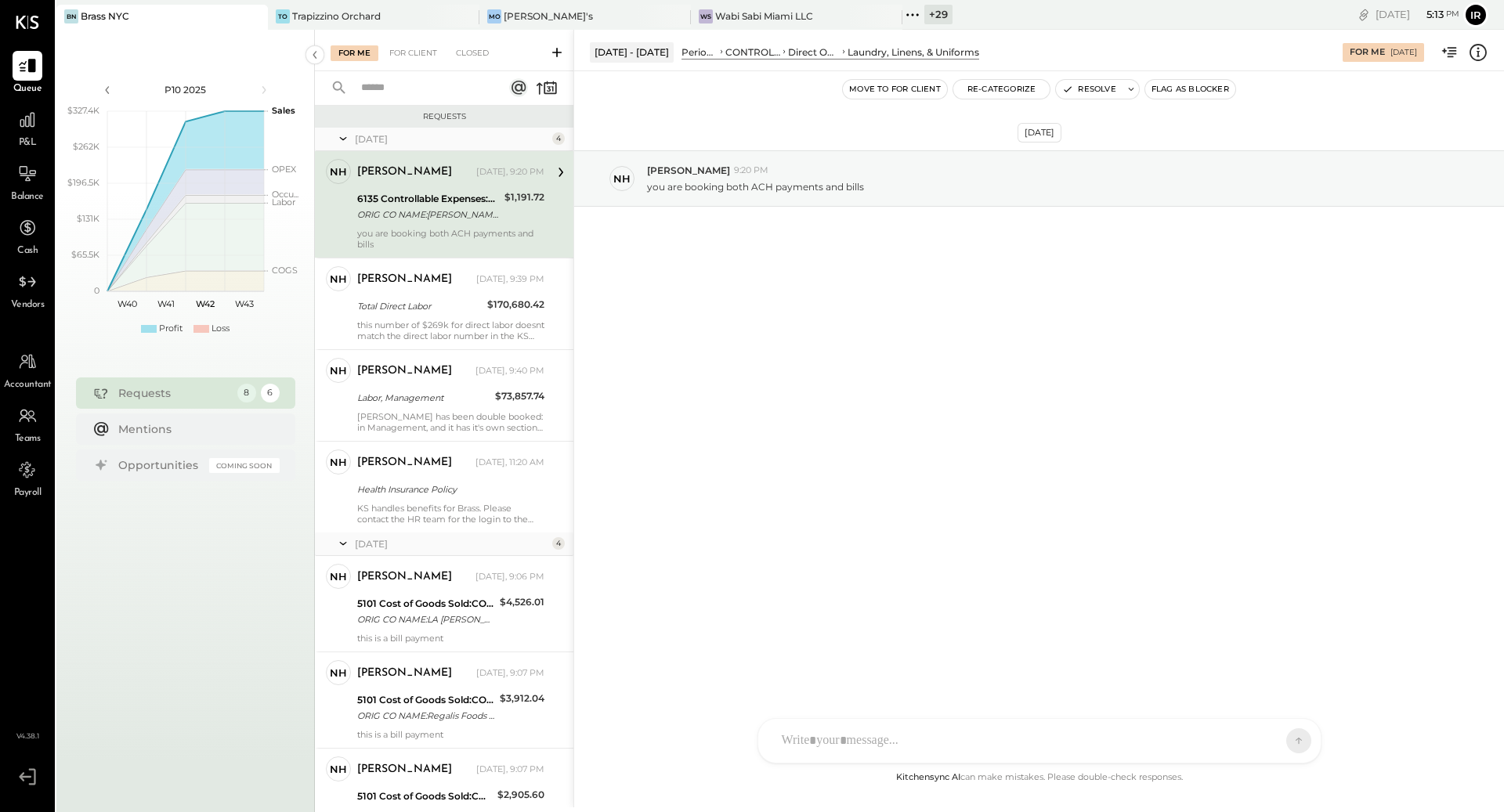
click at [974, 733] on div at bounding box center [1025, 740] width 503 height 34
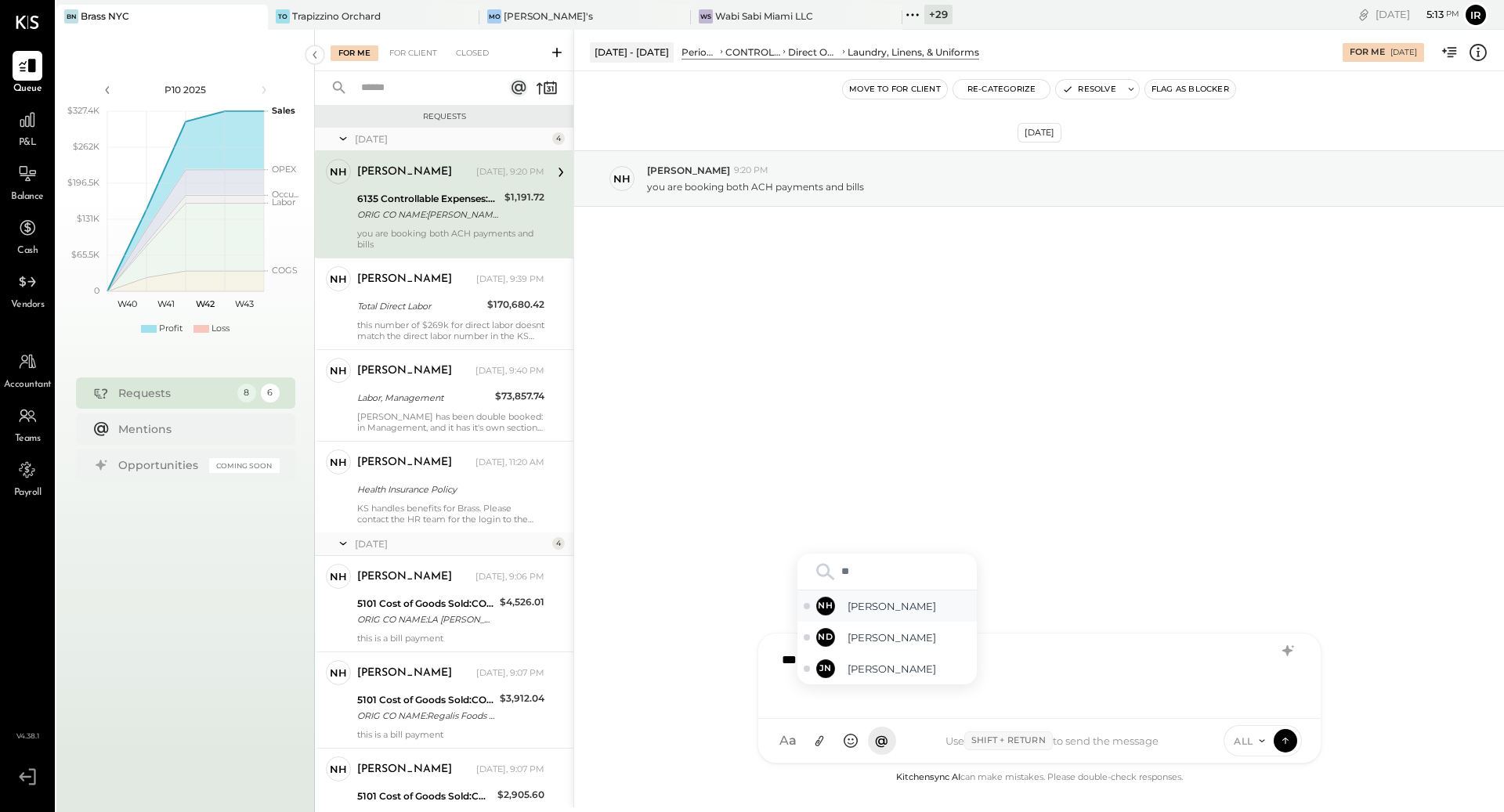
click at [933, 617] on div "NH [PERSON_NAME]" at bounding box center [887, 605] width 179 height 31
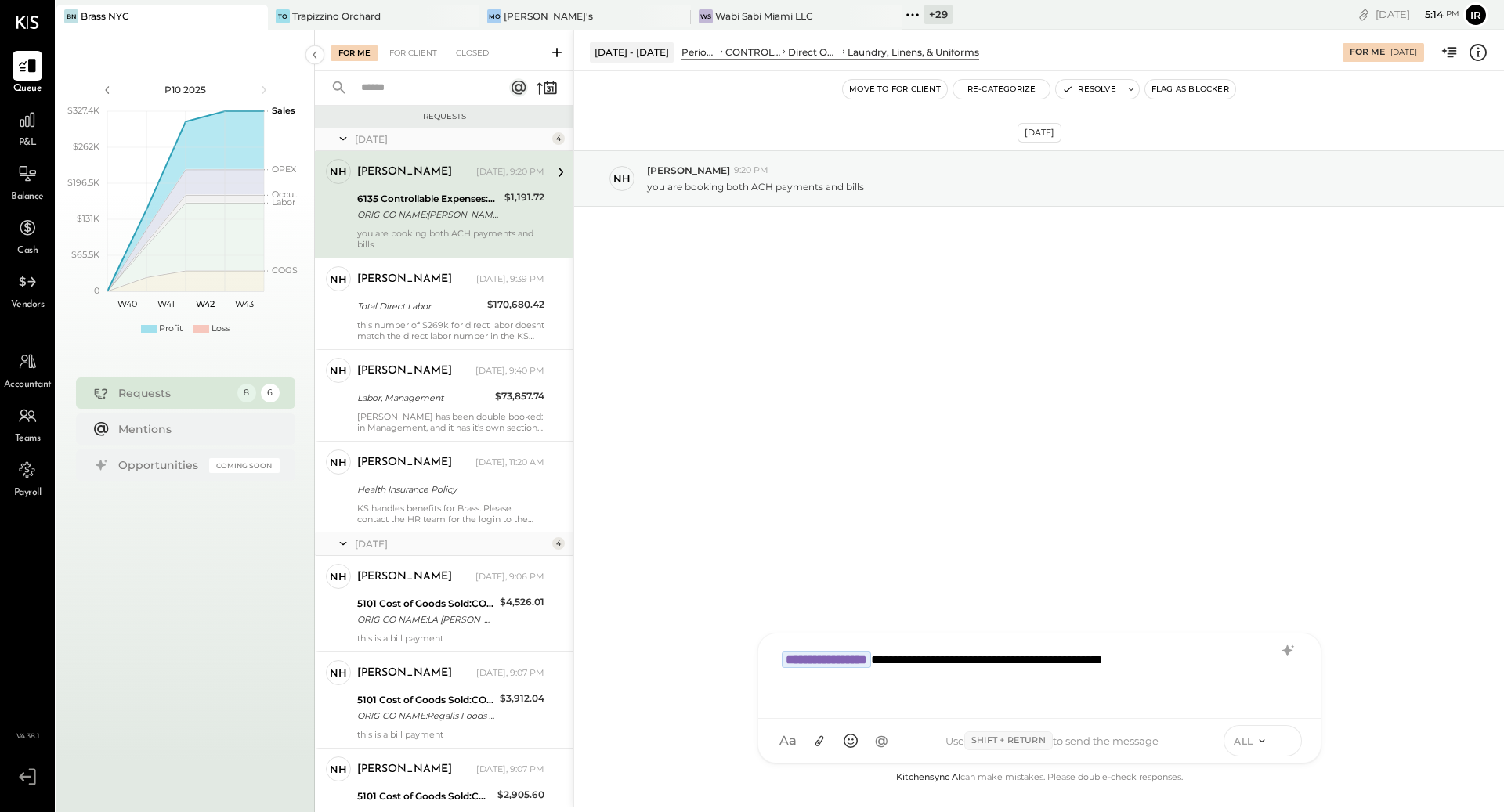
click at [1288, 745] on icon at bounding box center [1285, 739] width 14 height 16
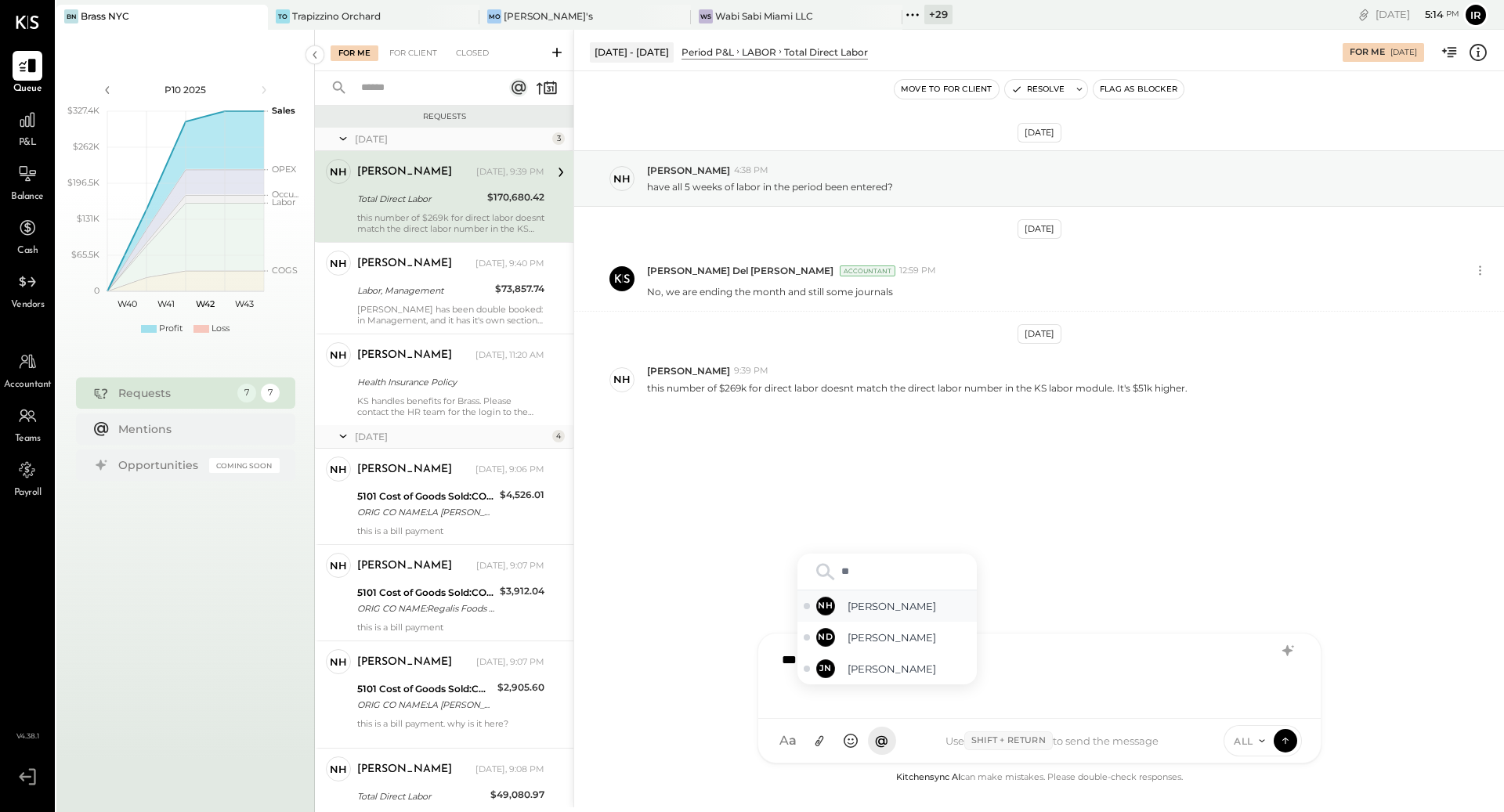
click at [868, 608] on span "[PERSON_NAME]" at bounding box center [909, 606] width 123 height 15
click at [1282, 746] on icon at bounding box center [1285, 739] width 14 height 16
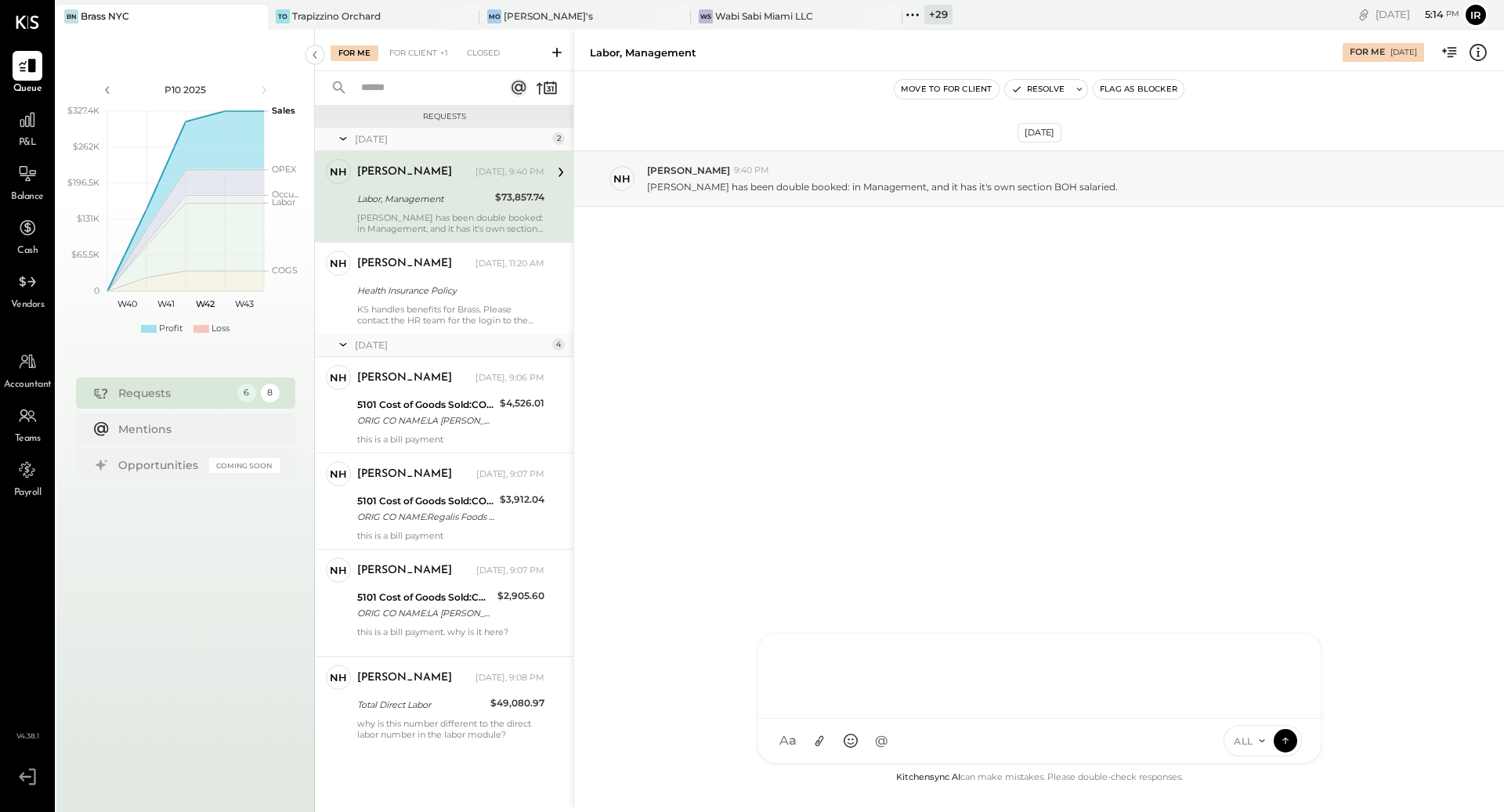
click at [397, 226] on div "[PERSON_NAME] has been double booked: in Management, and it has it's own sectio…" at bounding box center [451, 223] width 187 height 22
click at [786, 705] on div at bounding box center [1042, 674] width 538 height 62
click at [886, 683] on div "NH [PERSON_NAME]" at bounding box center [887, 668] width 179 height 31
click at [1289, 742] on icon at bounding box center [1285, 739] width 14 height 16
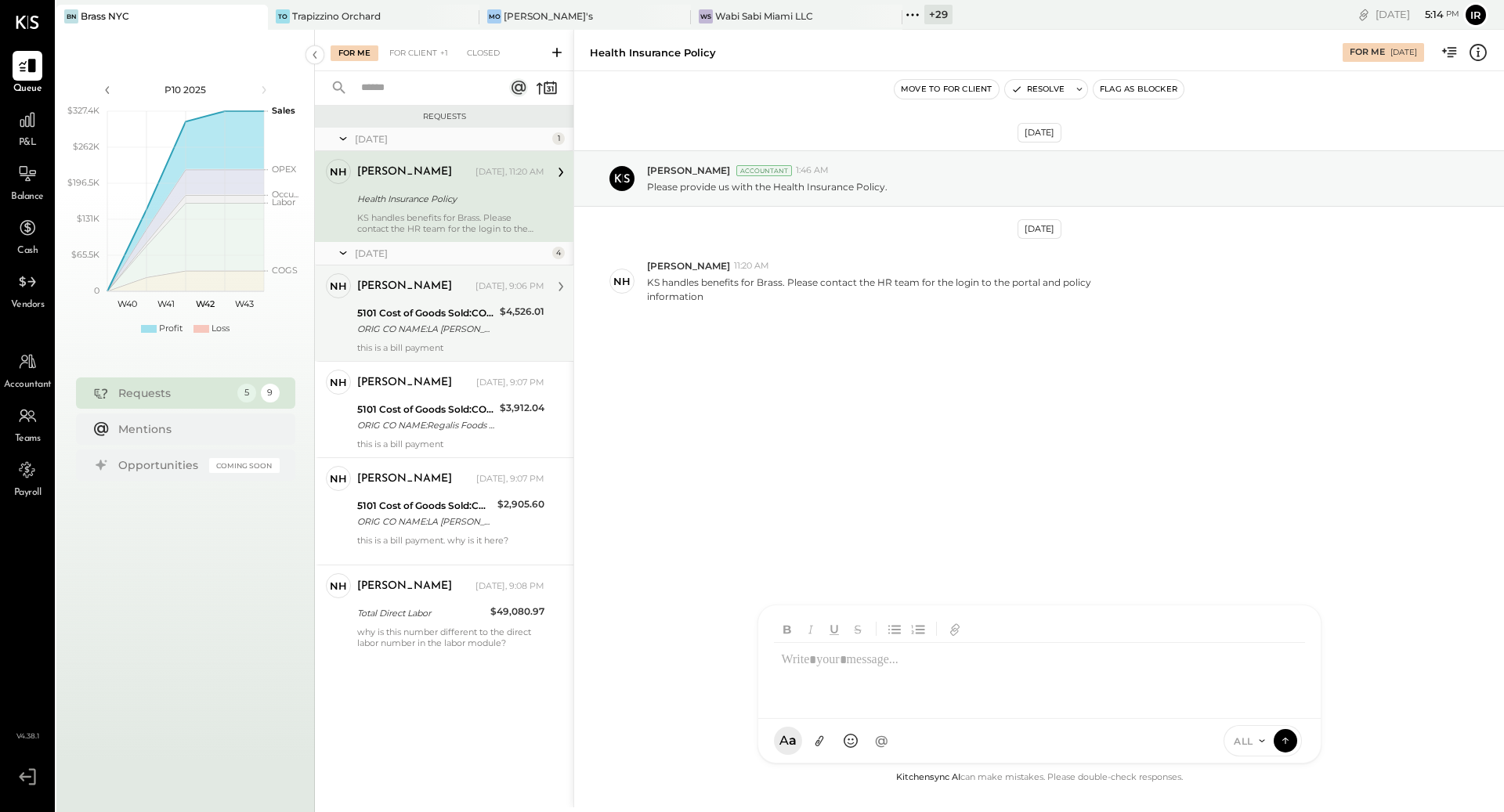
click at [470, 279] on div "[PERSON_NAME]" at bounding box center [415, 286] width 115 height 16
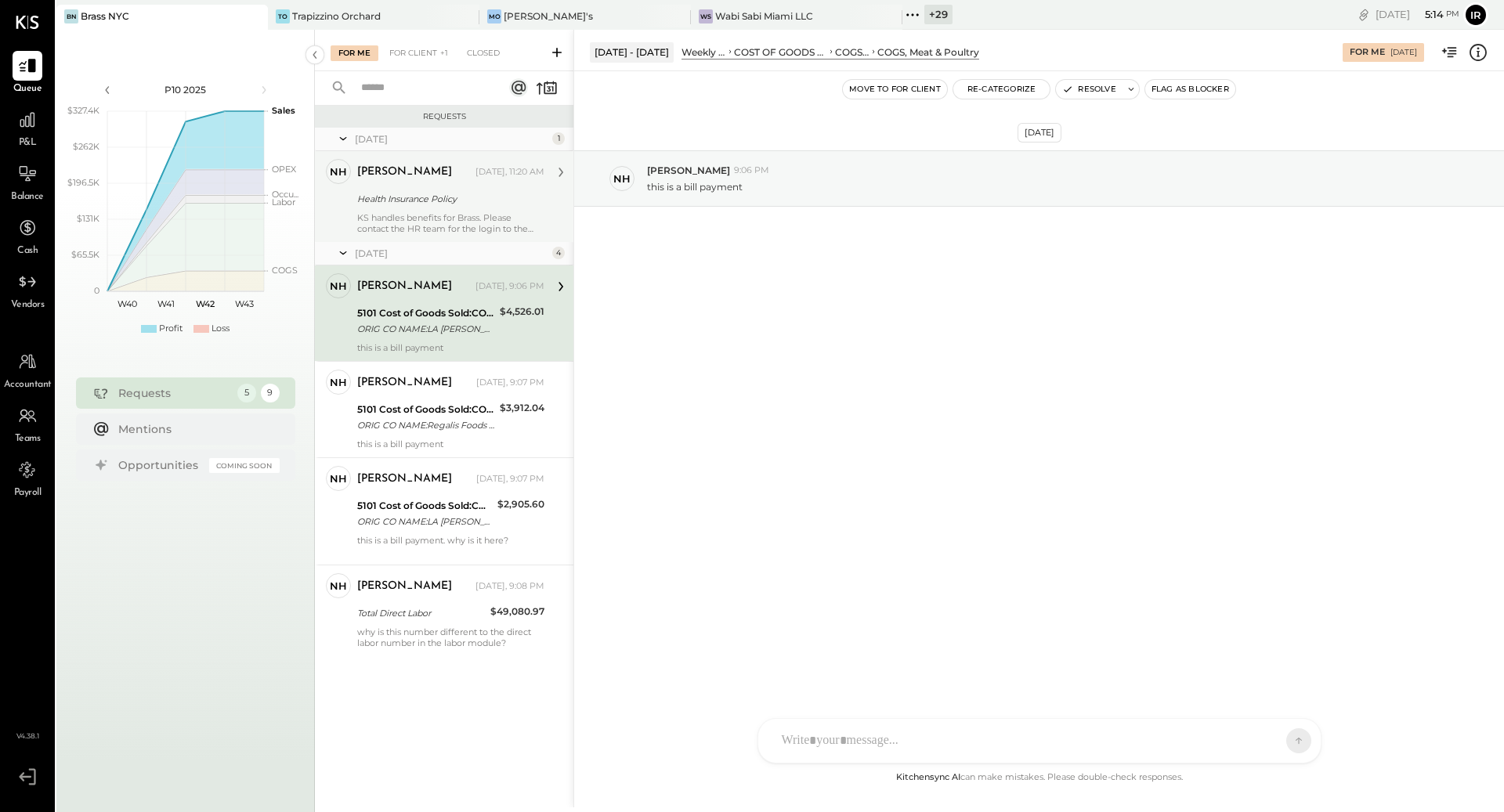
click at [472, 211] on div "[PERSON_NAME] [DATE], 11:20 AM Health Insurance Policy KS handles benefits for …" at bounding box center [451, 196] width 187 height 76
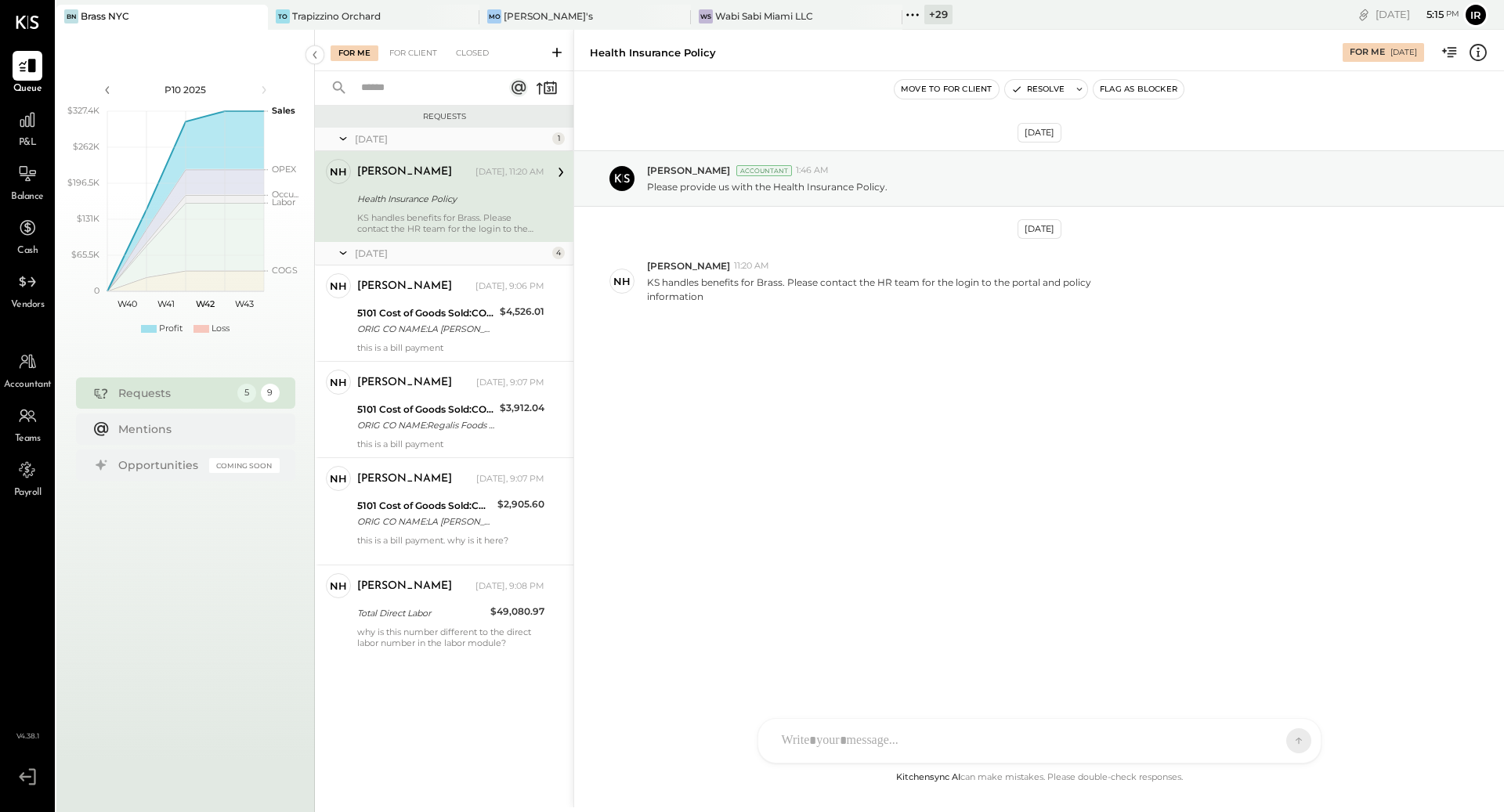
click at [866, 751] on div "ID [PERSON_NAME] Del [PERSON_NAME] [PERSON_NAME] [PERSON_NAME] E [PERSON_NAME] …" at bounding box center [1039, 740] width 564 height 45
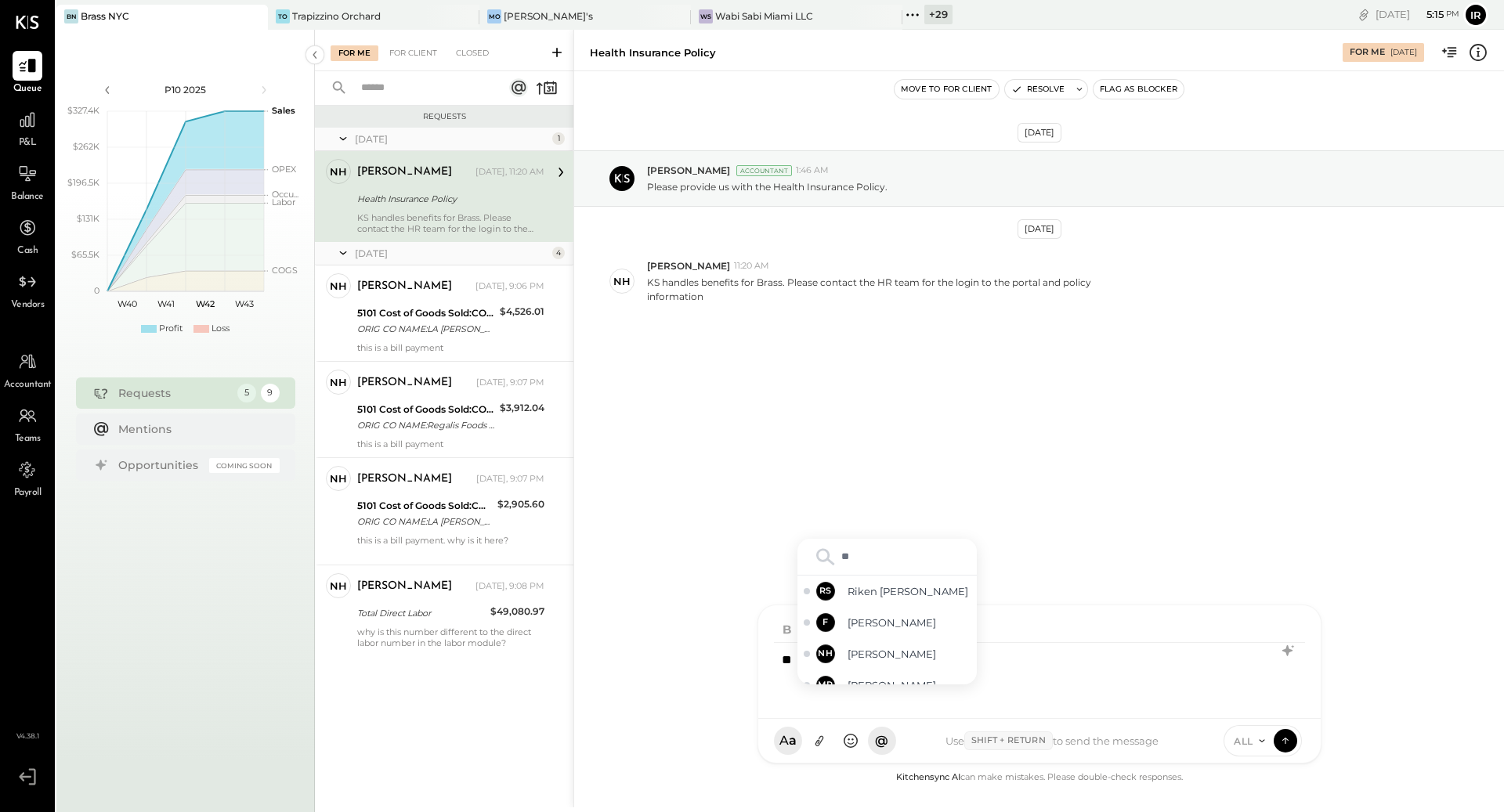
type input "***"
click at [1177, 645] on div "****" at bounding box center [1039, 674] width 532 height 62
click at [1045, 549] on div "[DATE][GEOGRAPHIC_DATA][PERSON_NAME] Accountant 1:46 AM Please provide us with …" at bounding box center [1039, 419] width 930 height 697
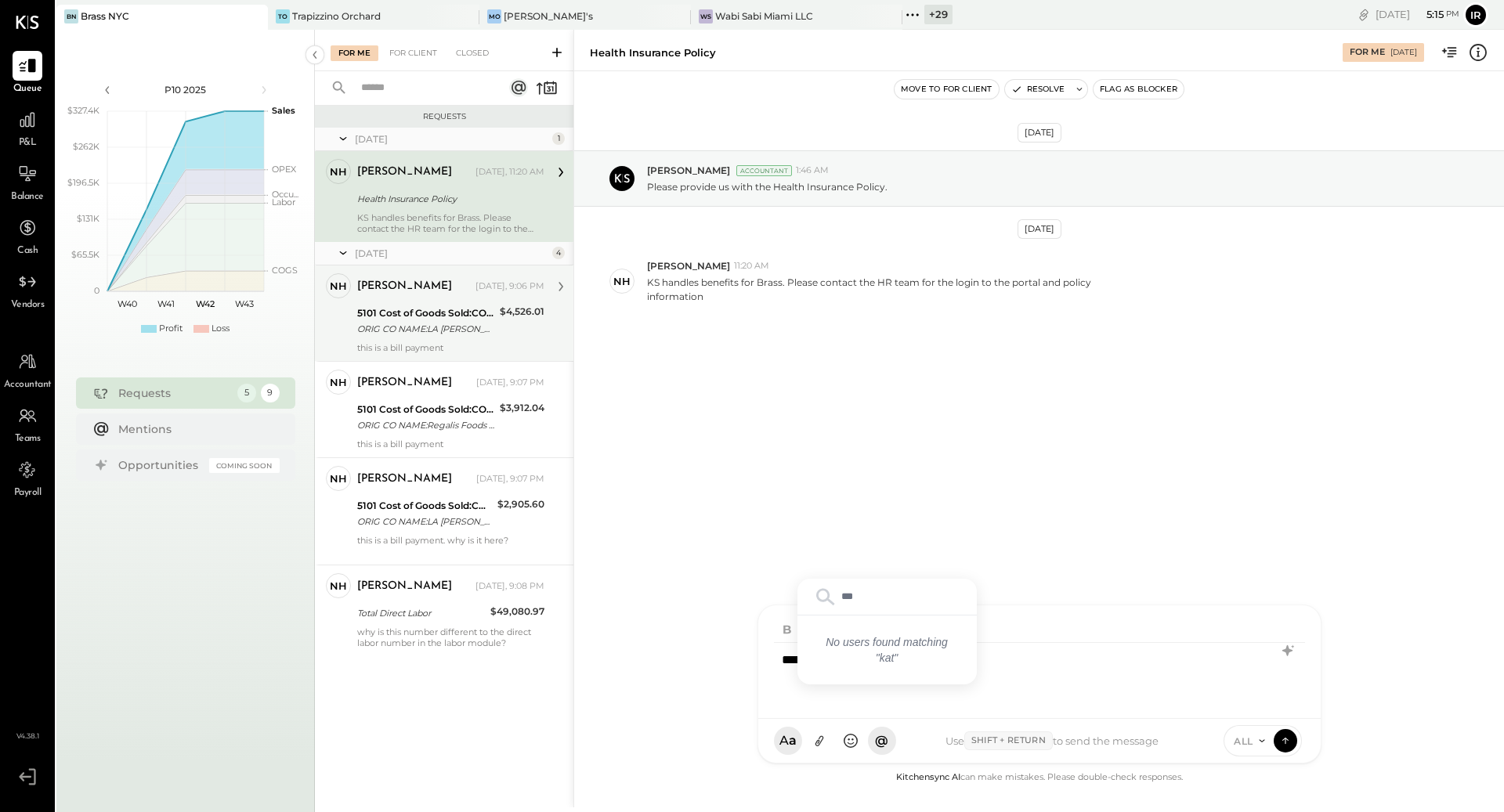
click at [429, 321] on div "ORIG CO NAME:LA [PERSON_NAME] MEATS, ORIG ID:9200502236 DESC DATE:251006 CO ENT…" at bounding box center [426, 329] width 138 height 16
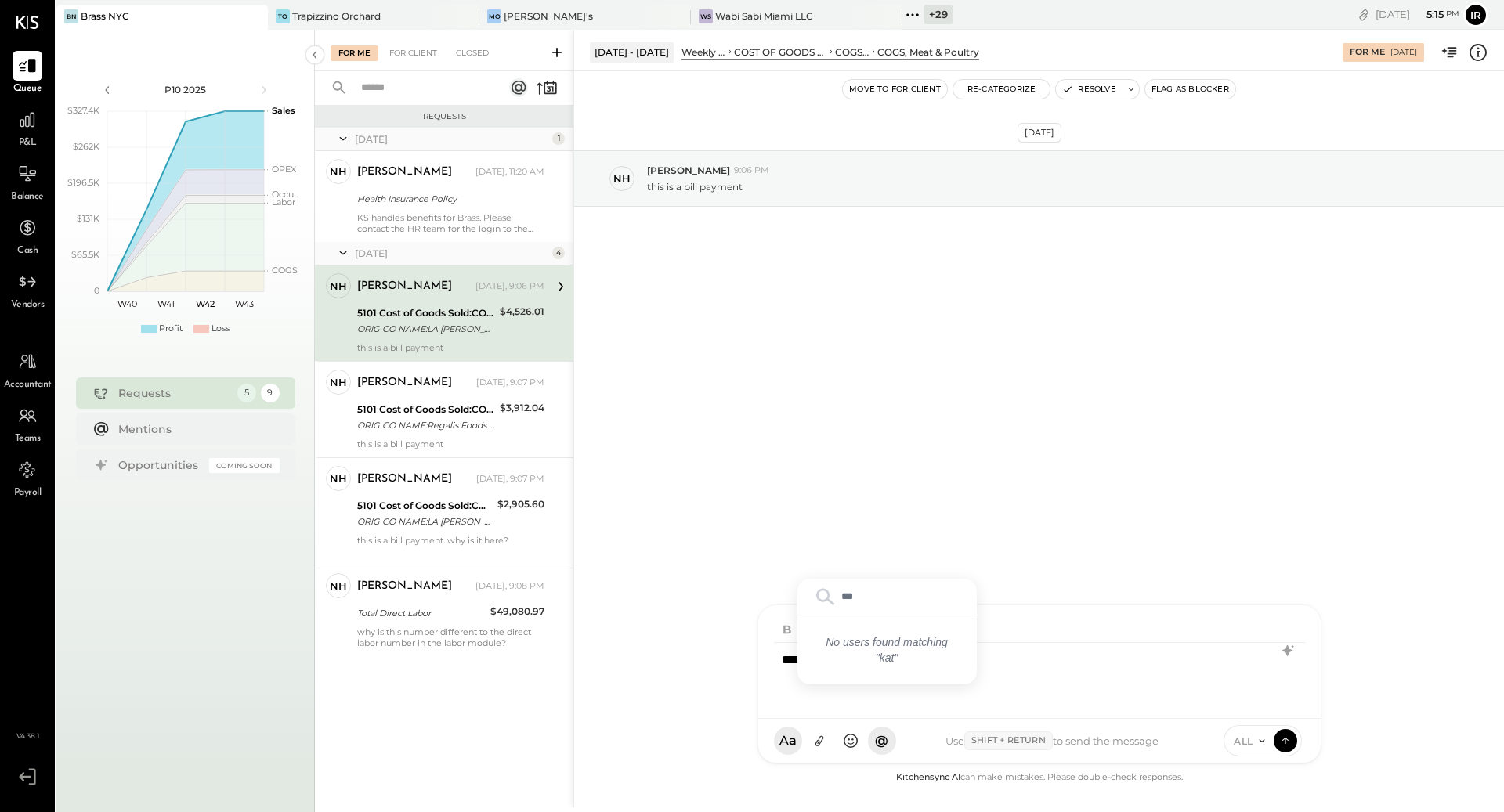
click at [947, 461] on div "[DATE] NH [PERSON_NAME] 9:06 PM this is a bill payment" at bounding box center [1039, 419] width 930 height 697
